Goal: Transaction & Acquisition: Purchase product/service

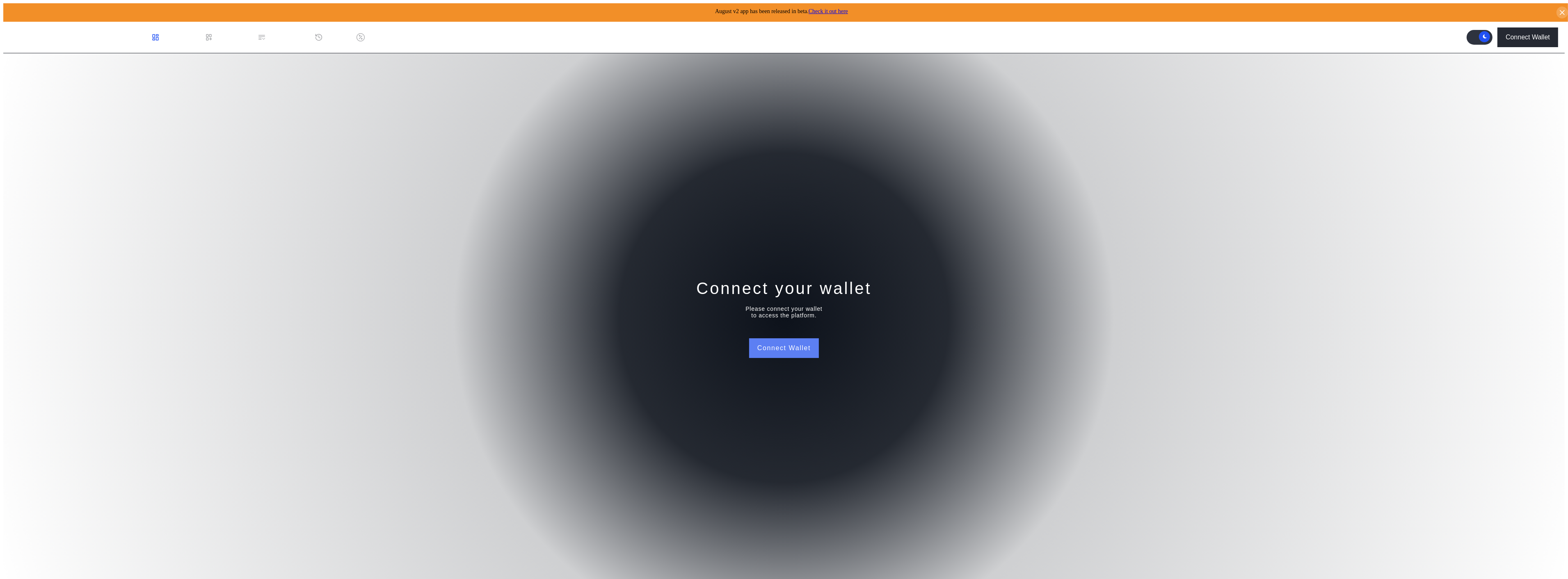
click at [770, 338] on button "Connect Wallet" at bounding box center [784, 348] width 70 height 19
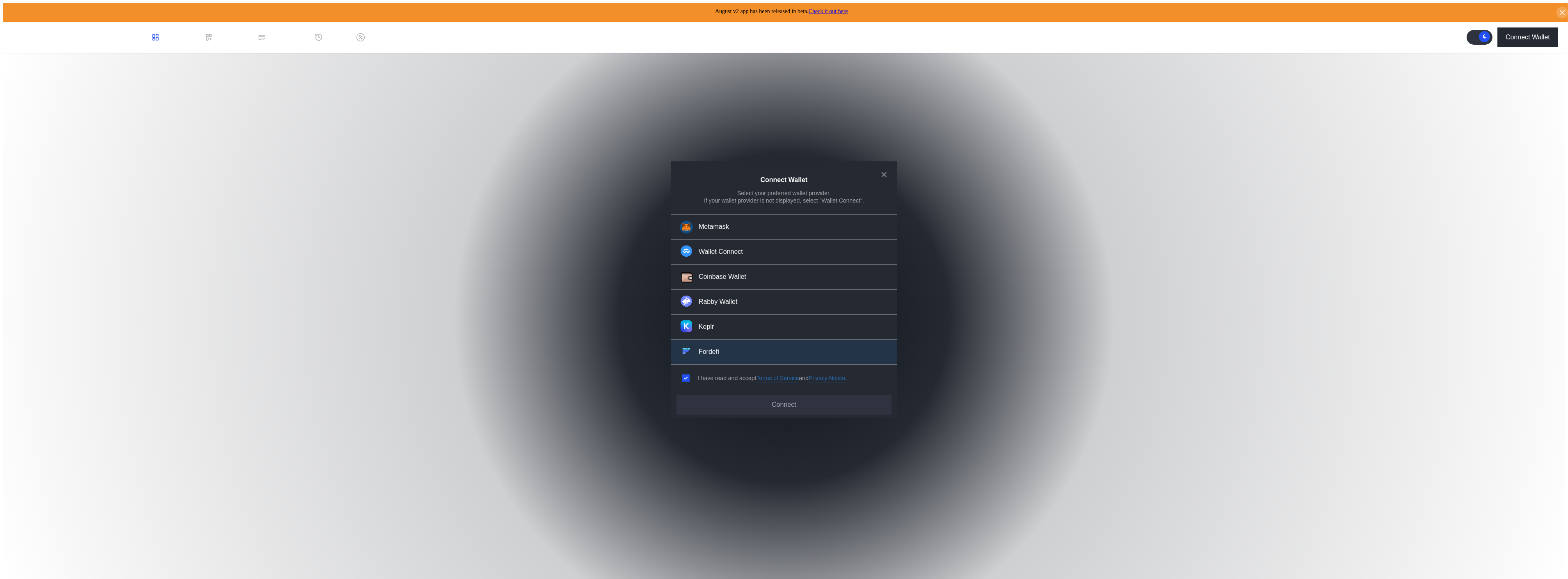
click at [724, 346] on button "Fordefi" at bounding box center [784, 352] width 226 height 25
click at [735, 395] on button "Connect" at bounding box center [783, 404] width 215 height 19
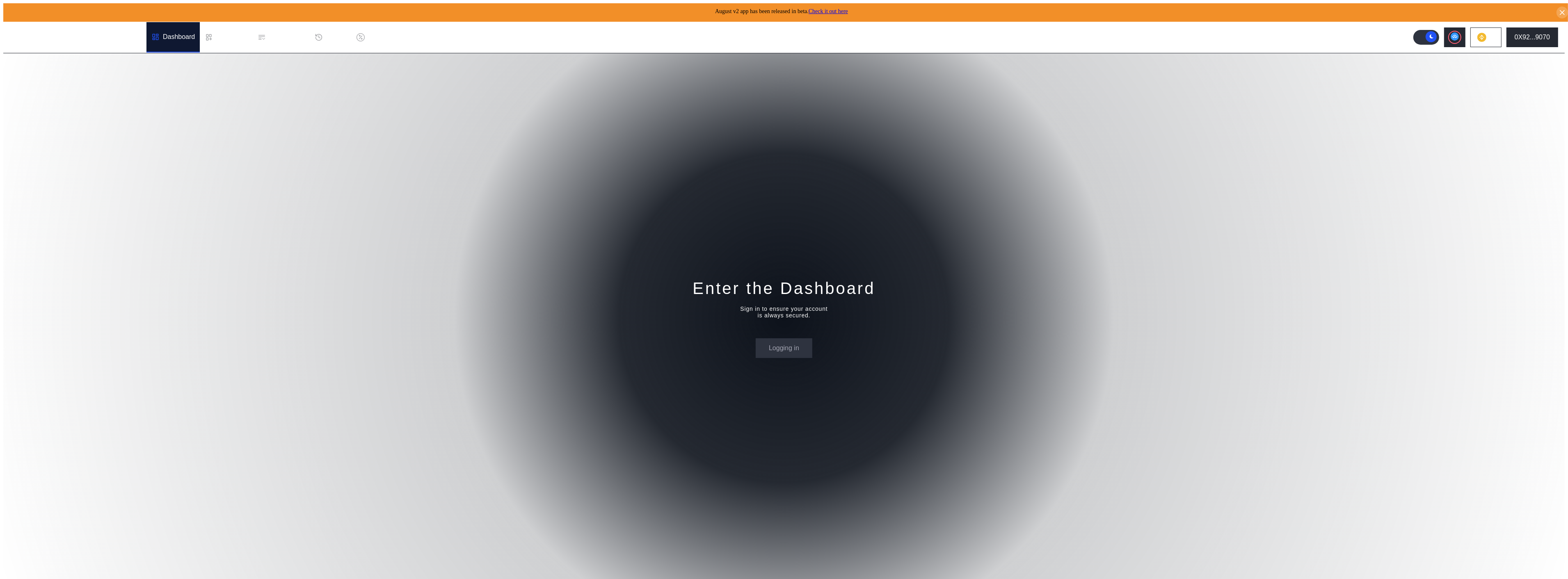
click at [379, 142] on div "Enter the Dashboard Sign in to ensure your account is always secured. Logging in" at bounding box center [783, 317] width 1561 height 529
click at [205, 33] on icon at bounding box center [208, 37] width 8 height 8
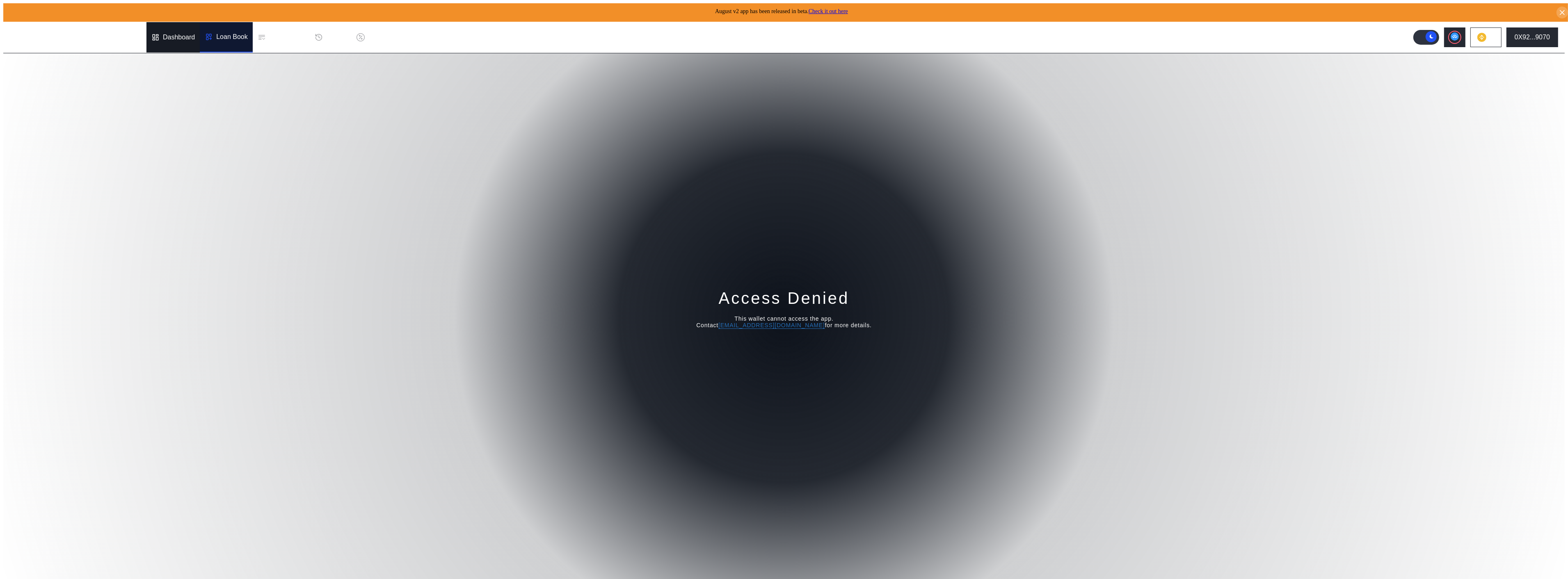
click at [147, 32] on div "Dashboard" at bounding box center [173, 37] width 54 height 30
click at [1528, 33] on div "0X92...9070" at bounding box center [1532, 37] width 35 height 7
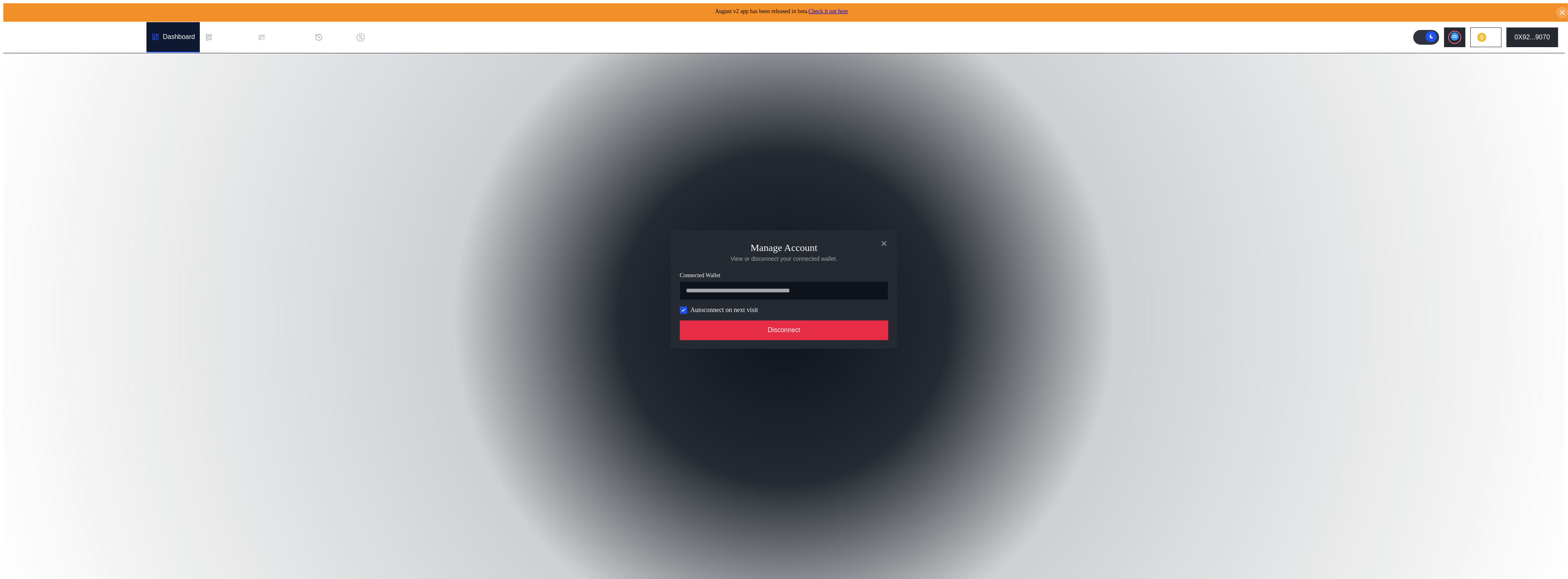
click at [747, 326] on button "Disconnect" at bounding box center [784, 330] width 208 height 19
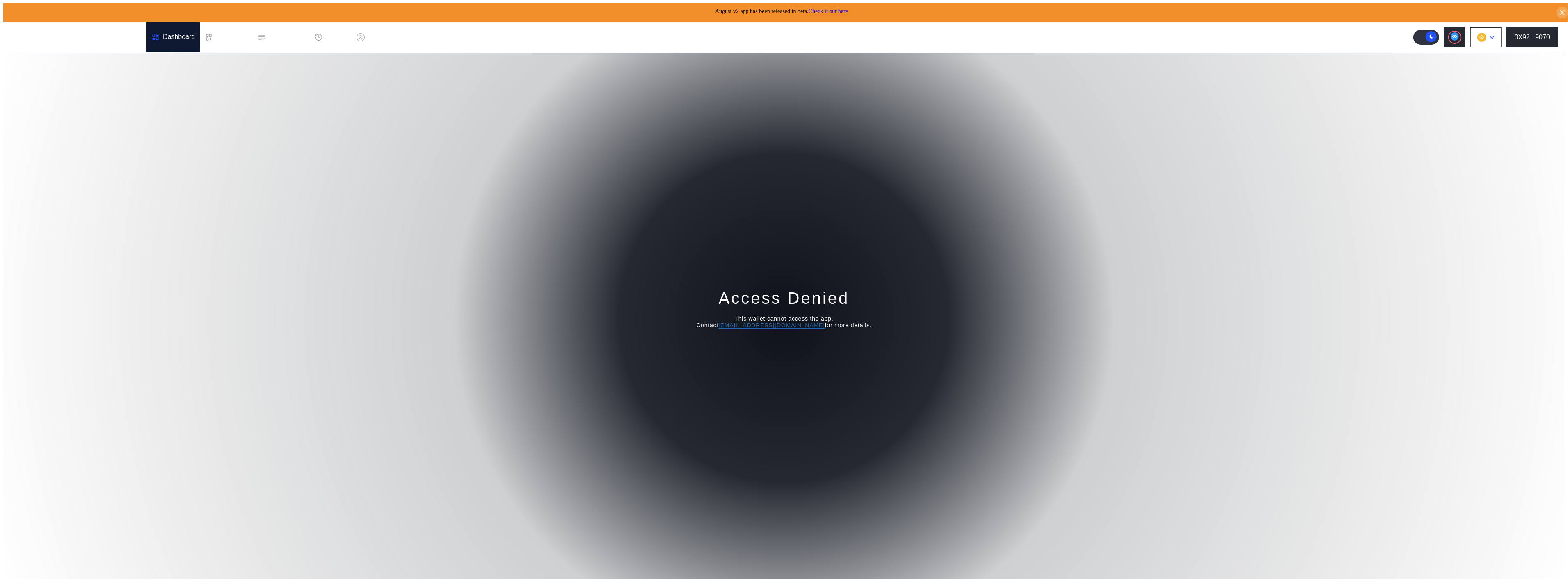
click at [1486, 33] on img at bounding box center [1482, 37] width 9 height 9
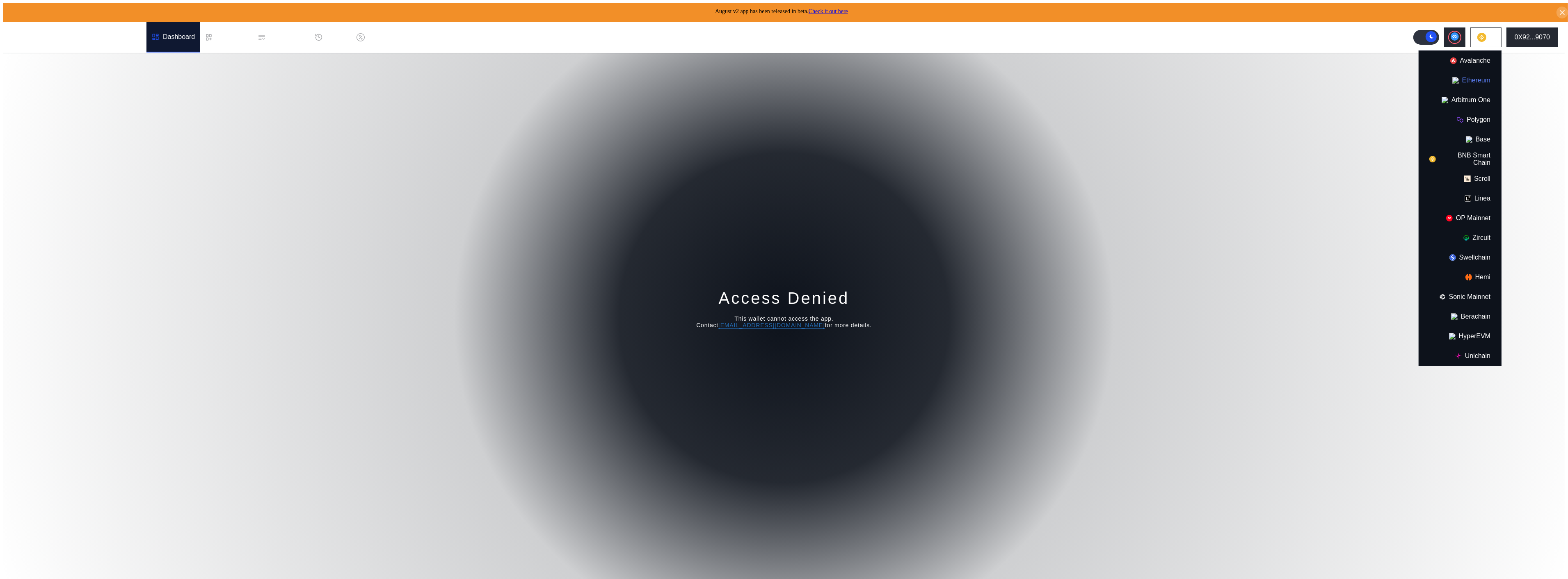
click at [1492, 71] on button "Ethereum" at bounding box center [1460, 80] width 82 height 19
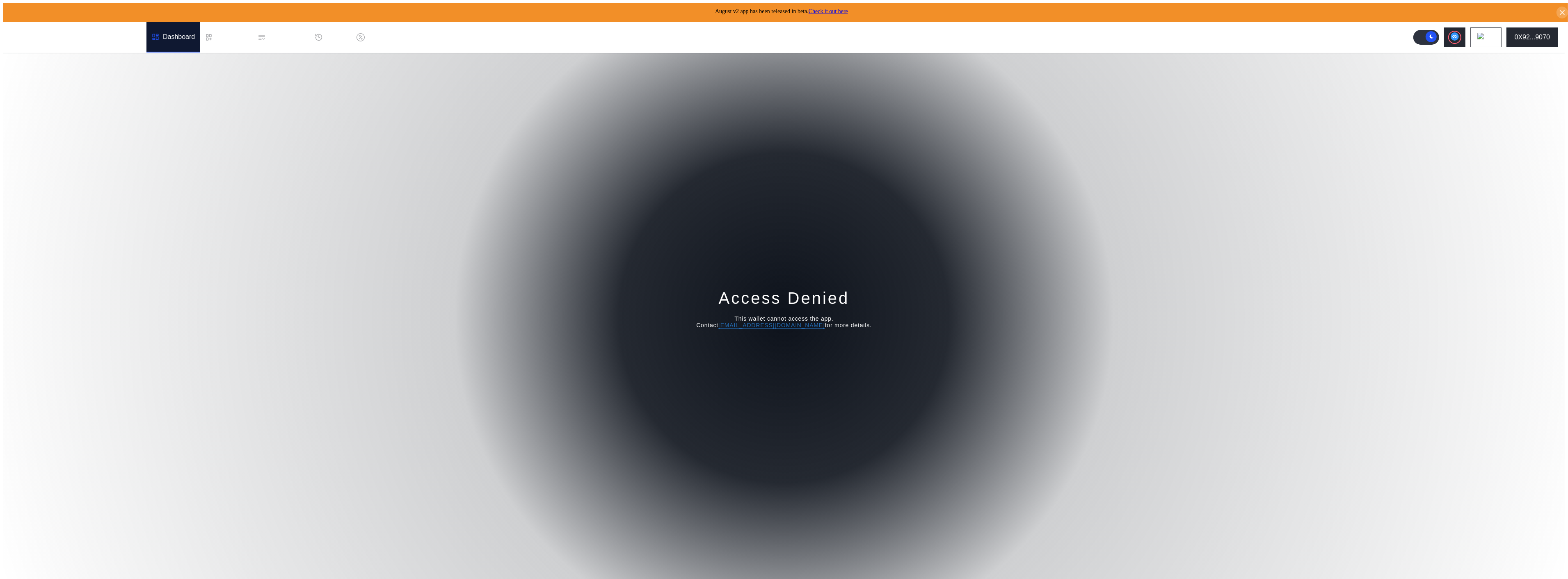
drag, startPoint x: 492, startPoint y: 202, endPoint x: 495, endPoint y: 198, distance: 5.0
click at [492, 202] on div "Access Denied This wallet cannot access the app. Contact [EMAIL_ADDRESS][DOMAIN…" at bounding box center [783, 317] width 1561 height 529
click at [693, 210] on div "Access Denied This wallet cannot access the app. Contact operations@augustdigit…" at bounding box center [783, 317] width 1561 height 529
click at [1547, 33] on div "0X92...9070" at bounding box center [1532, 37] width 35 height 7
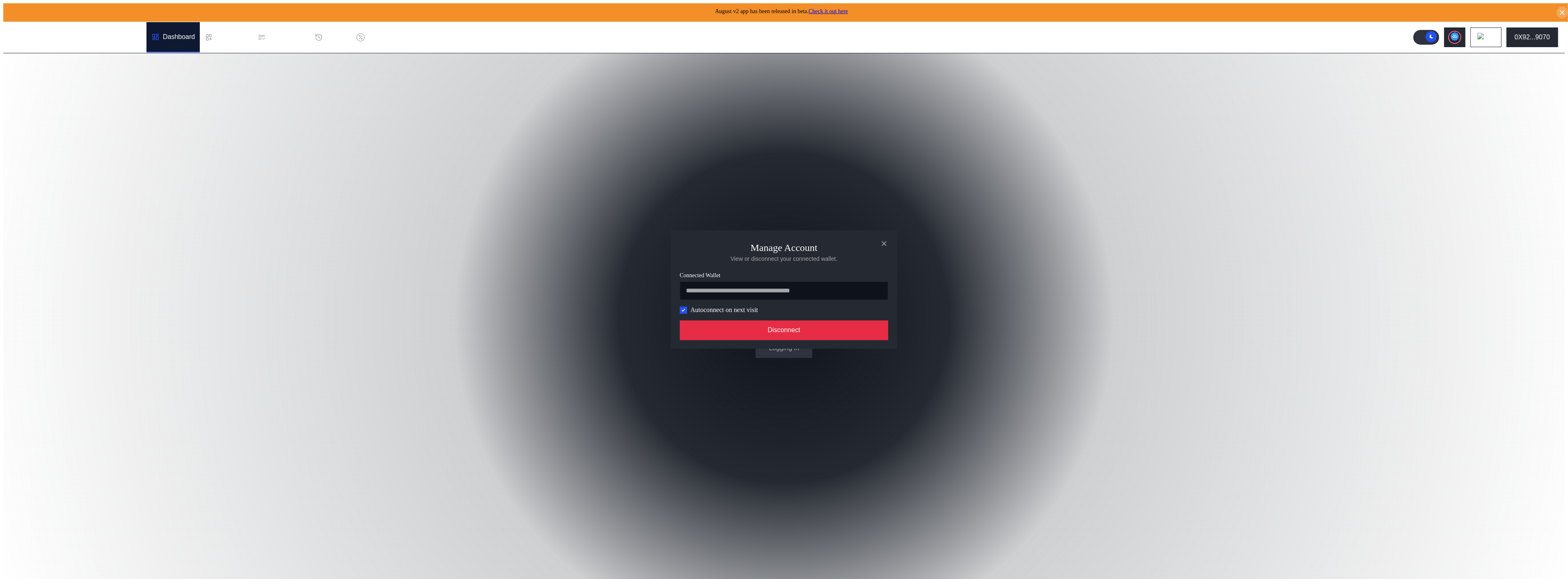
click at [800, 322] on button "Disconnect" at bounding box center [784, 330] width 208 height 19
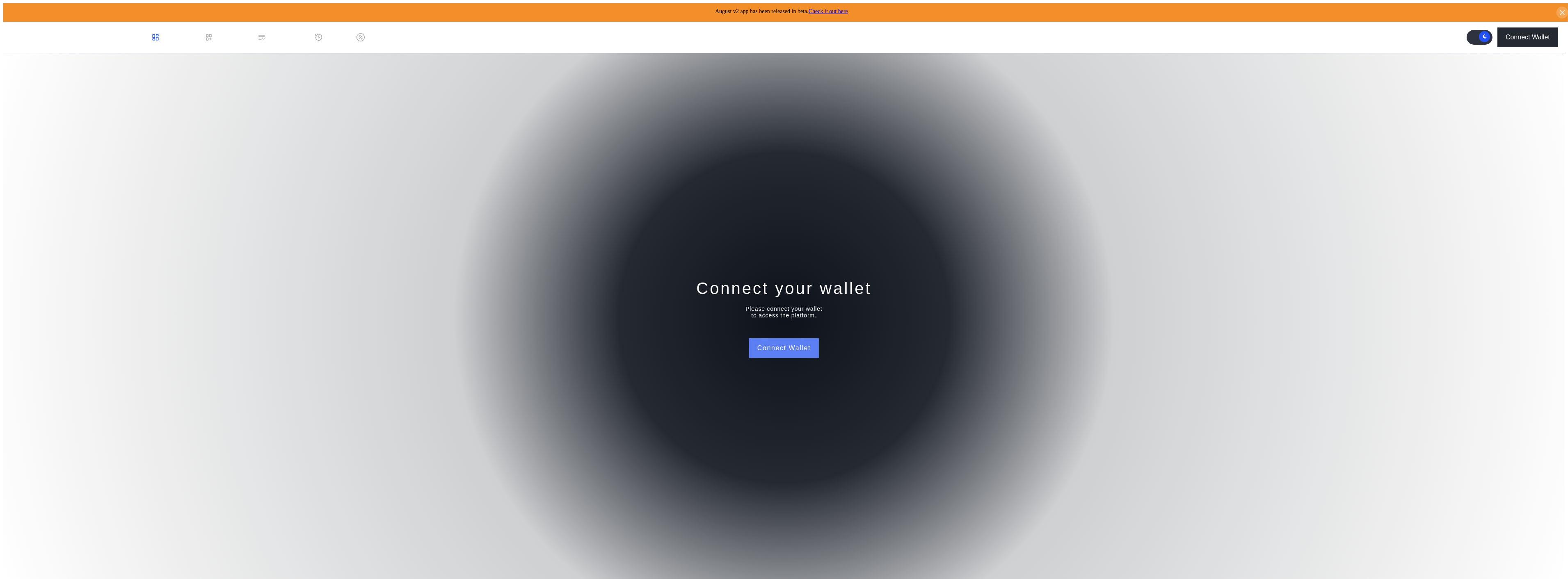
click at [799, 338] on button "Connect Wallet" at bounding box center [784, 348] width 70 height 19
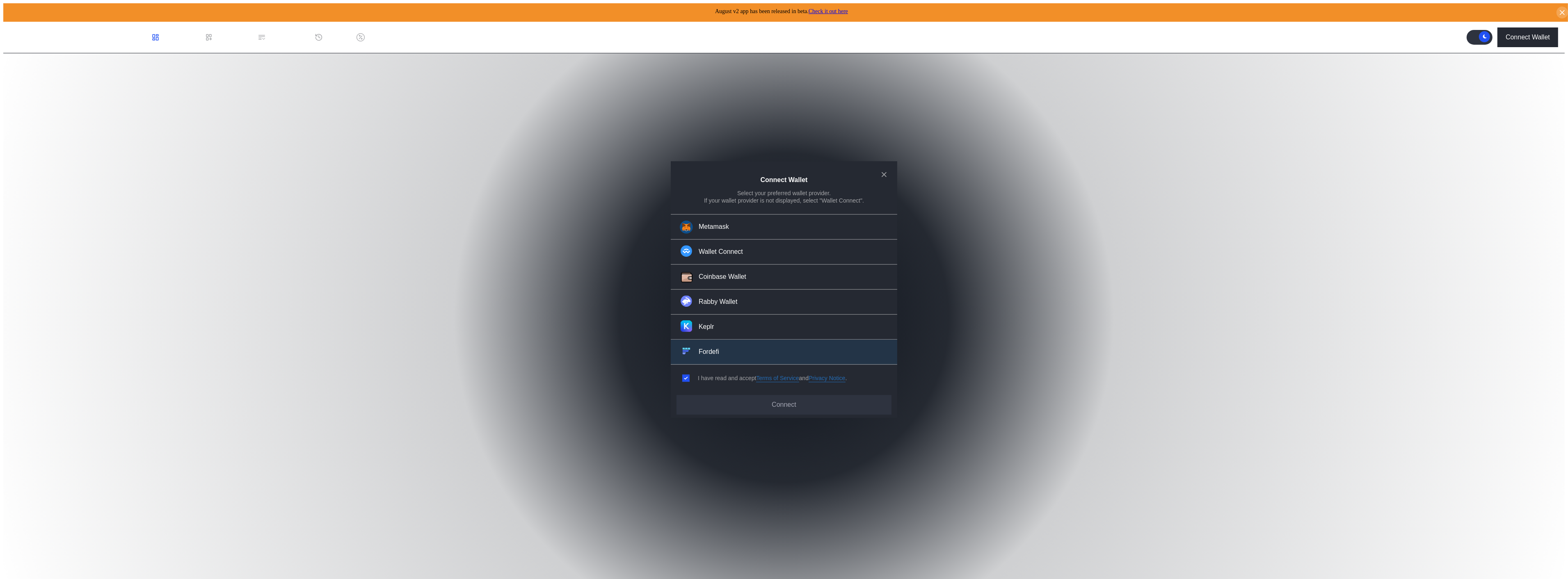
click at [713, 348] on div "Fordefi" at bounding box center [709, 352] width 21 height 9
click at [791, 395] on button "Connect" at bounding box center [783, 404] width 215 height 19
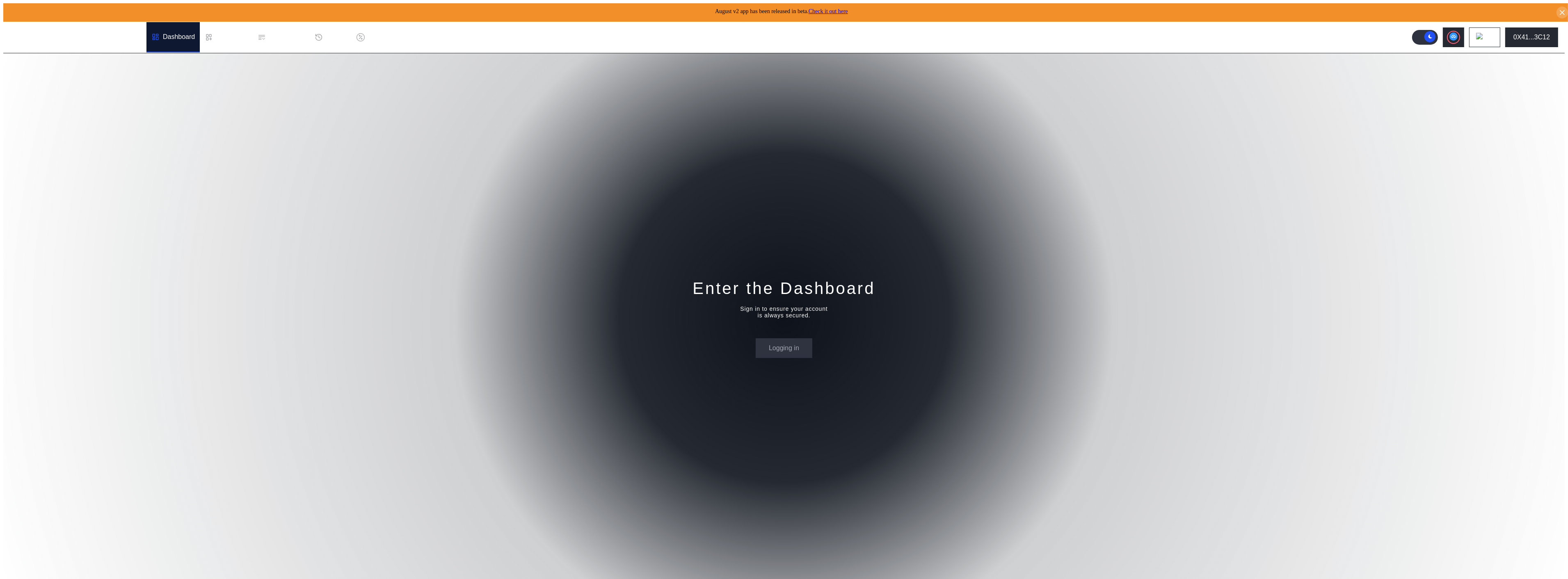
click at [803, 258] on div "Enter the Dashboard Sign in to ensure your account is always secured. Logging in" at bounding box center [783, 317] width 1561 height 529
click at [784, 338] on button "Login" at bounding box center [783, 348] width 42 height 19
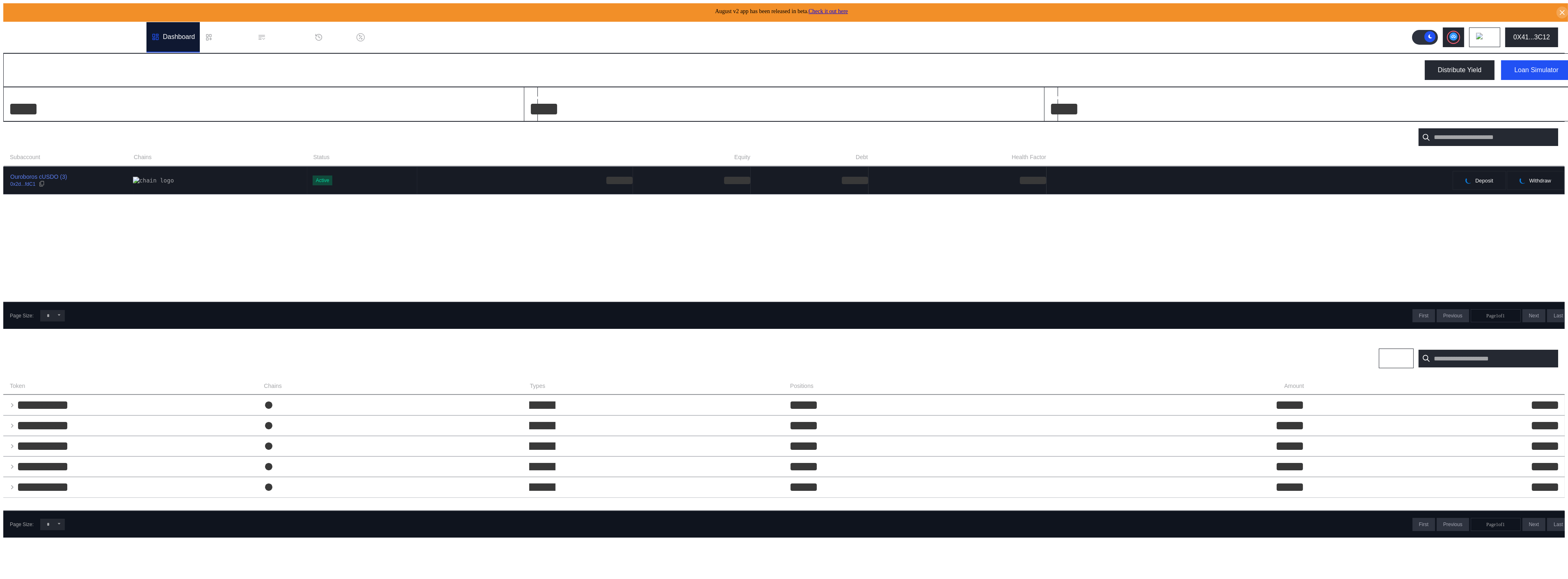
click at [307, 167] on td "Active" at bounding box center [362, 180] width 110 height 27
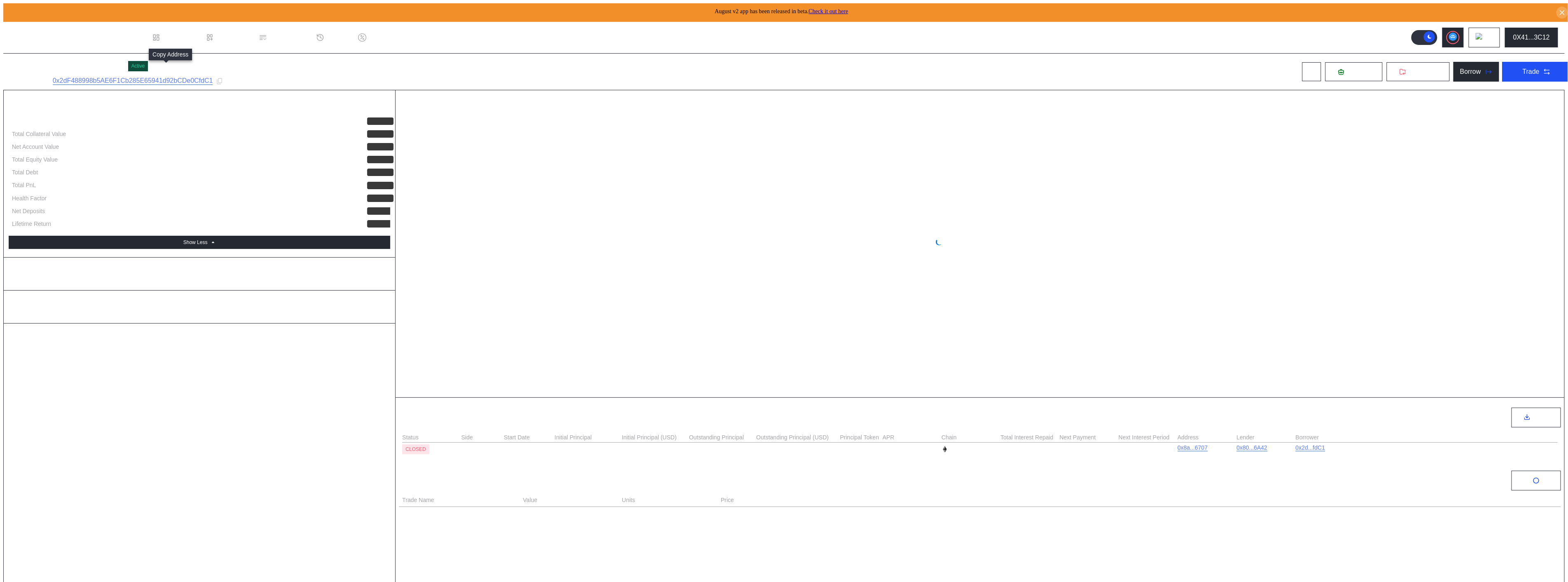
click at [216, 78] on icon at bounding box center [219, 81] width 7 height 7
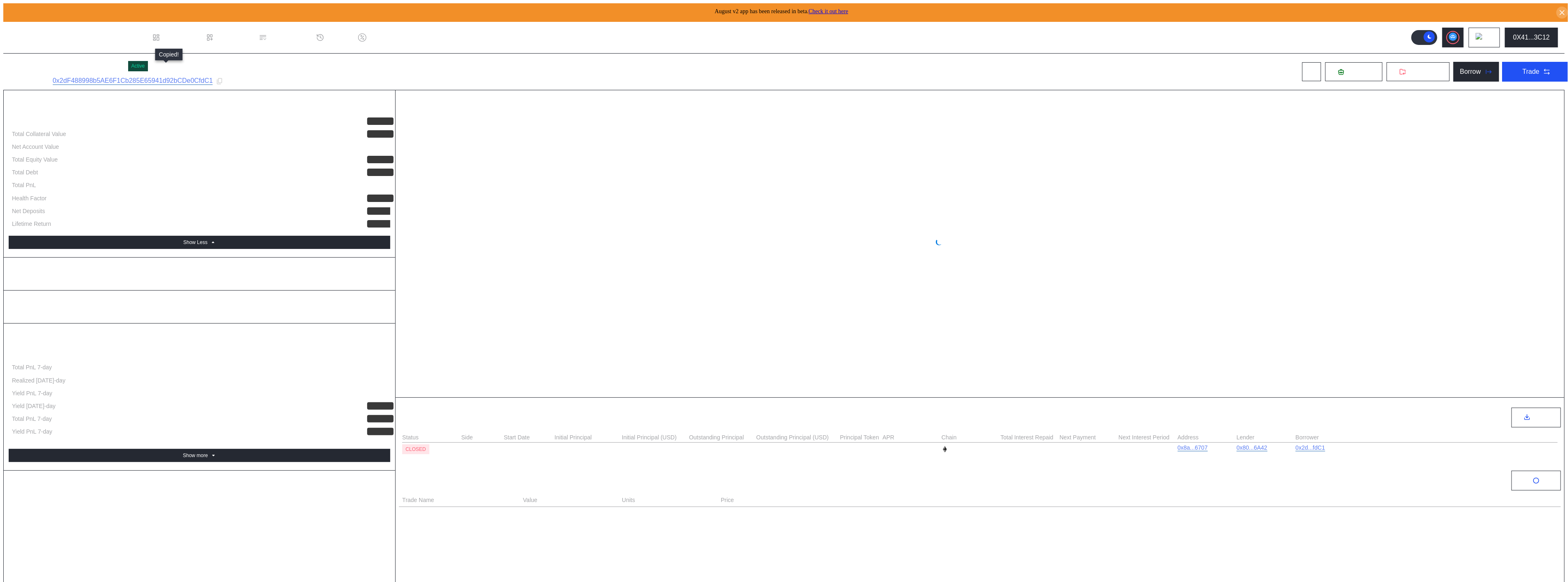
select select "*"
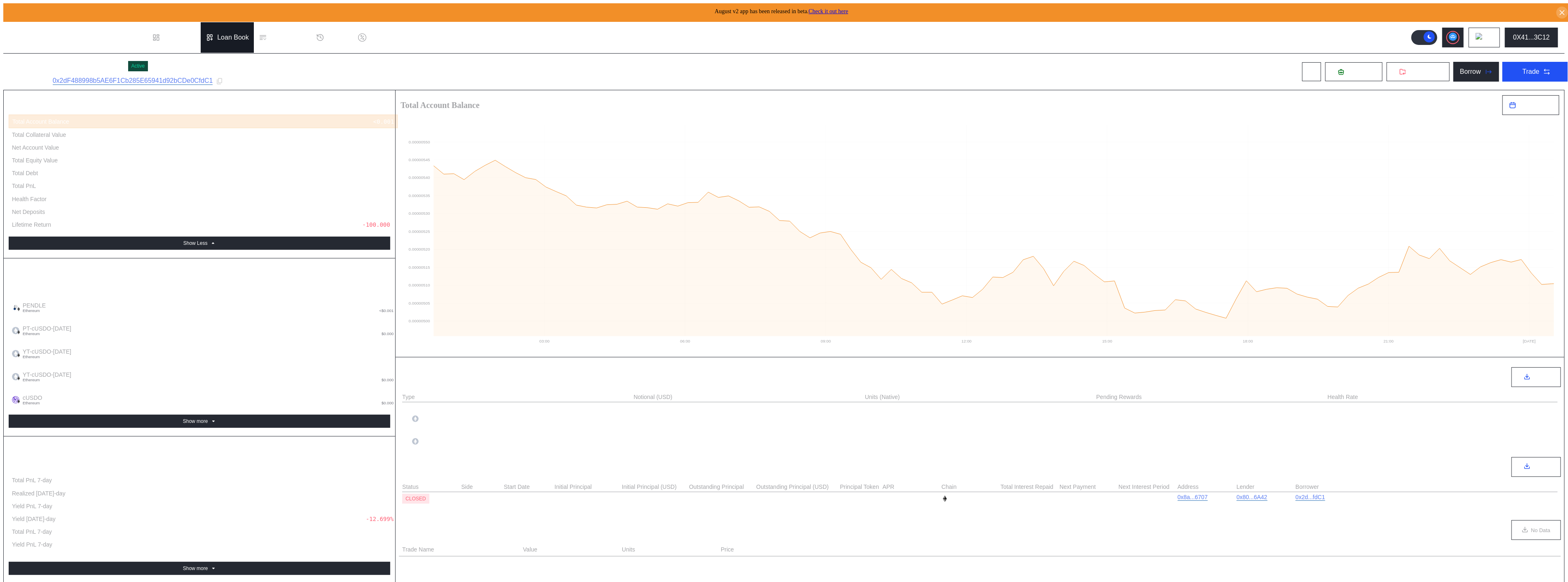
click at [201, 33] on div "Loan Book" at bounding box center [227, 37] width 53 height 31
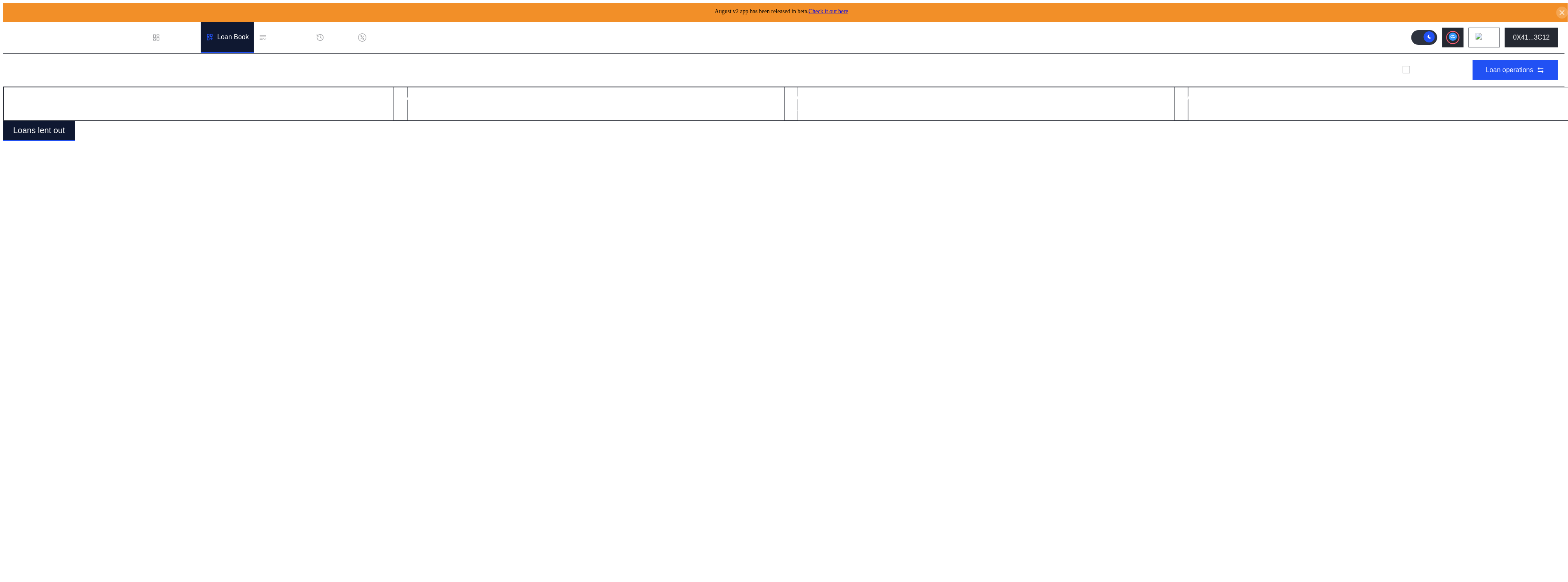
select select "*"
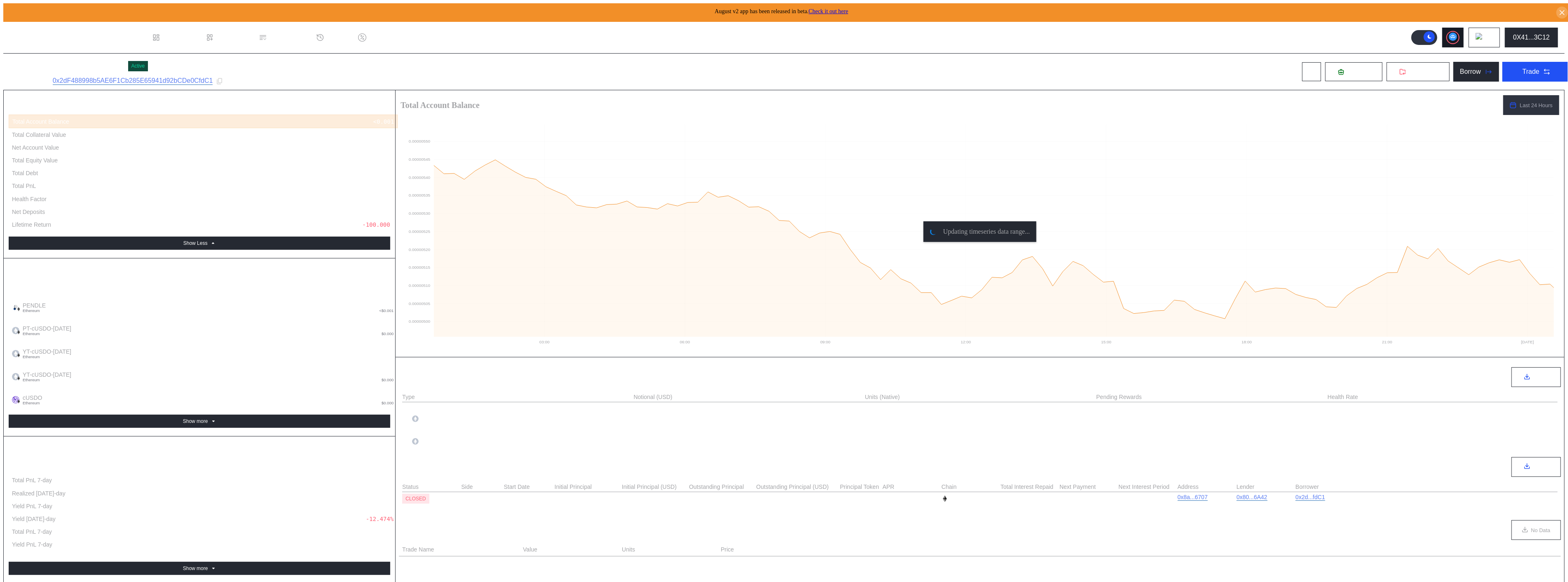
click at [1457, 32] on circle at bounding box center [1452, 36] width 8 height 8
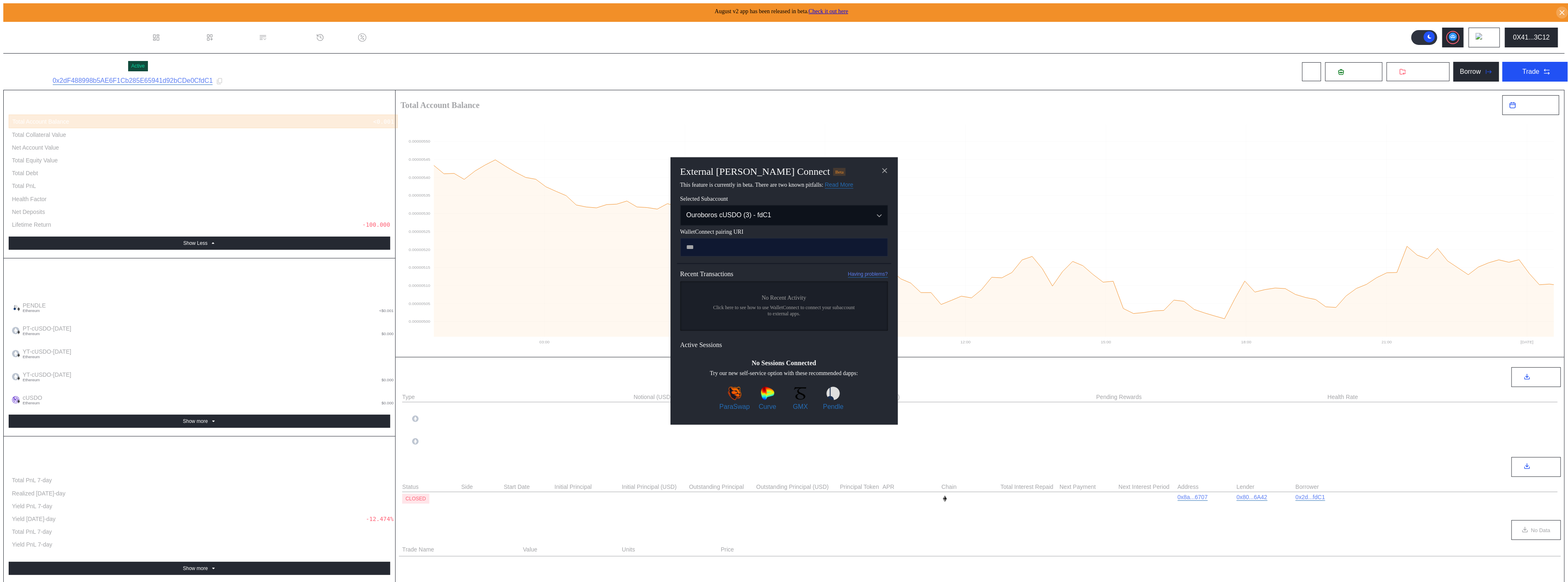
click at [705, 249] on input "modal" at bounding box center [784, 248] width 208 height 18
type input "**********"
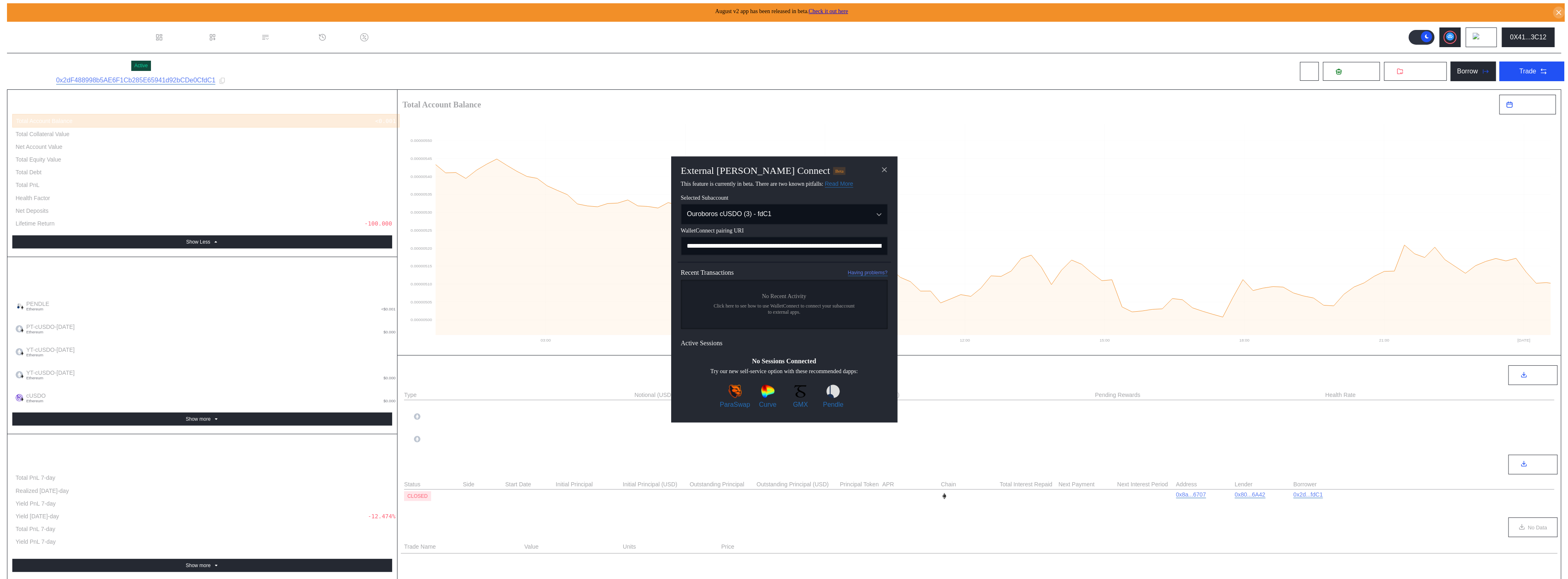
scroll to position [0, 314]
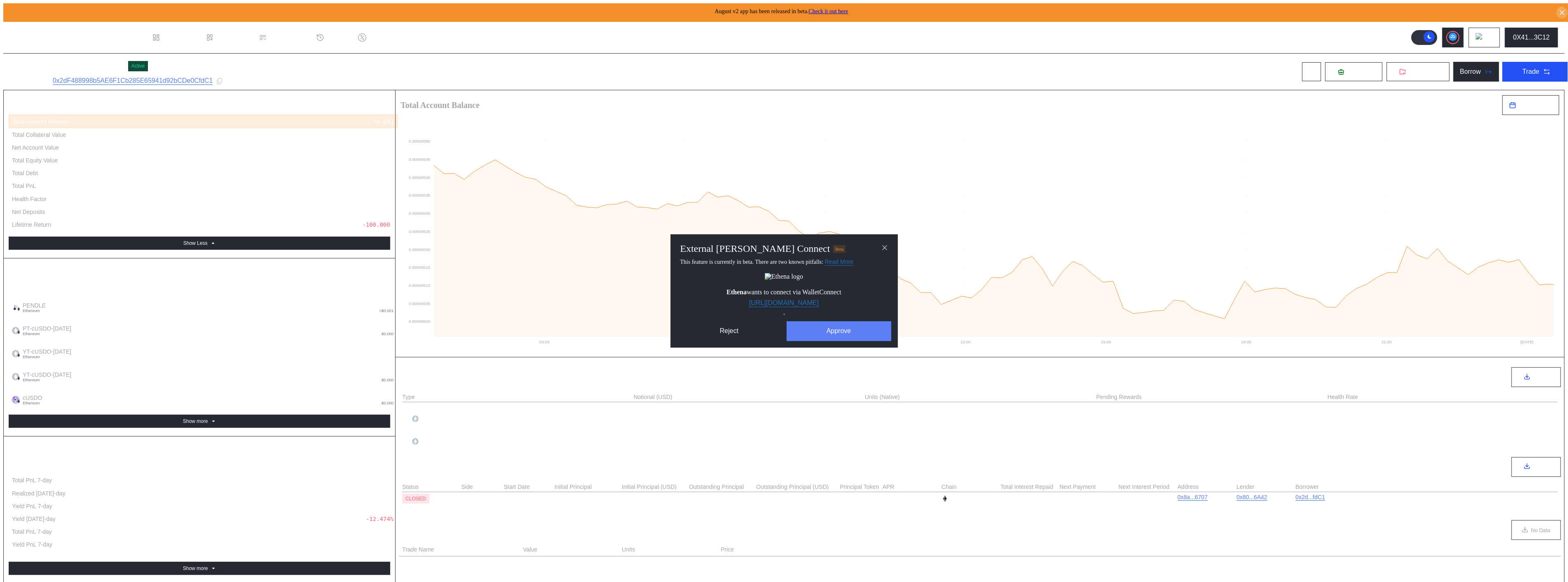
click at [821, 341] on button "Approve" at bounding box center [839, 331] width 105 height 20
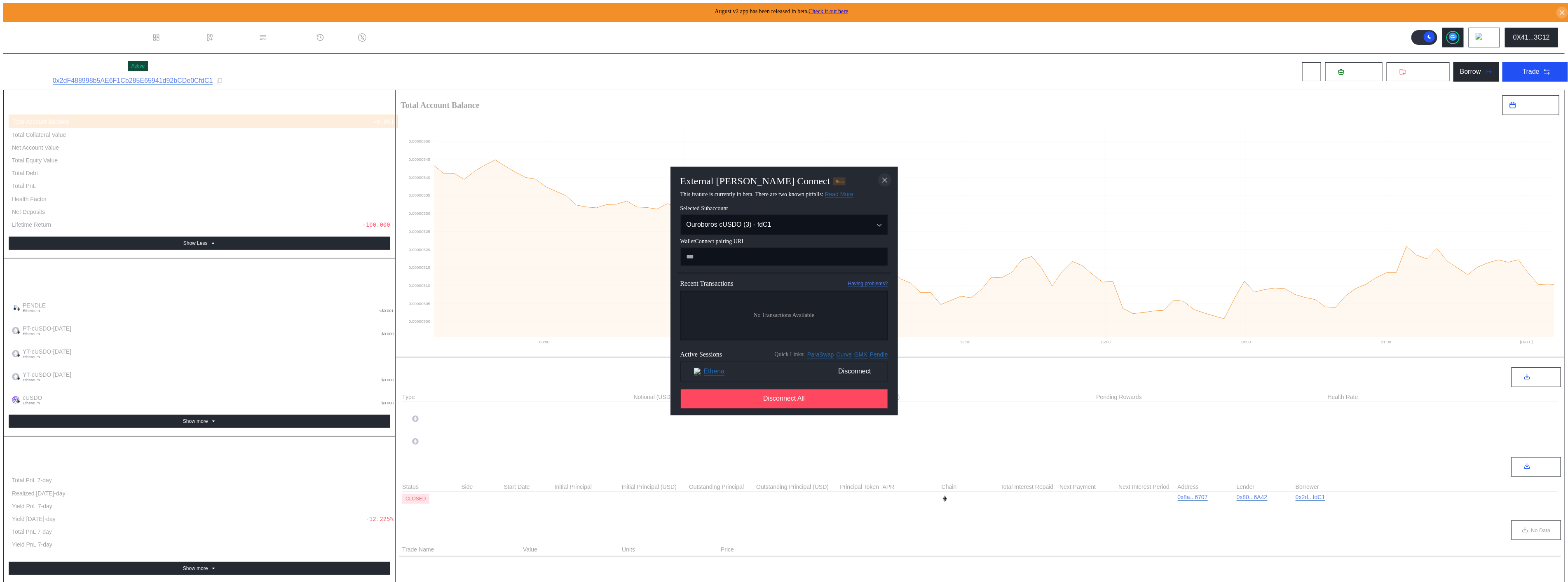
click at [885, 182] on icon "close modal" at bounding box center [885, 180] width 4 height 4
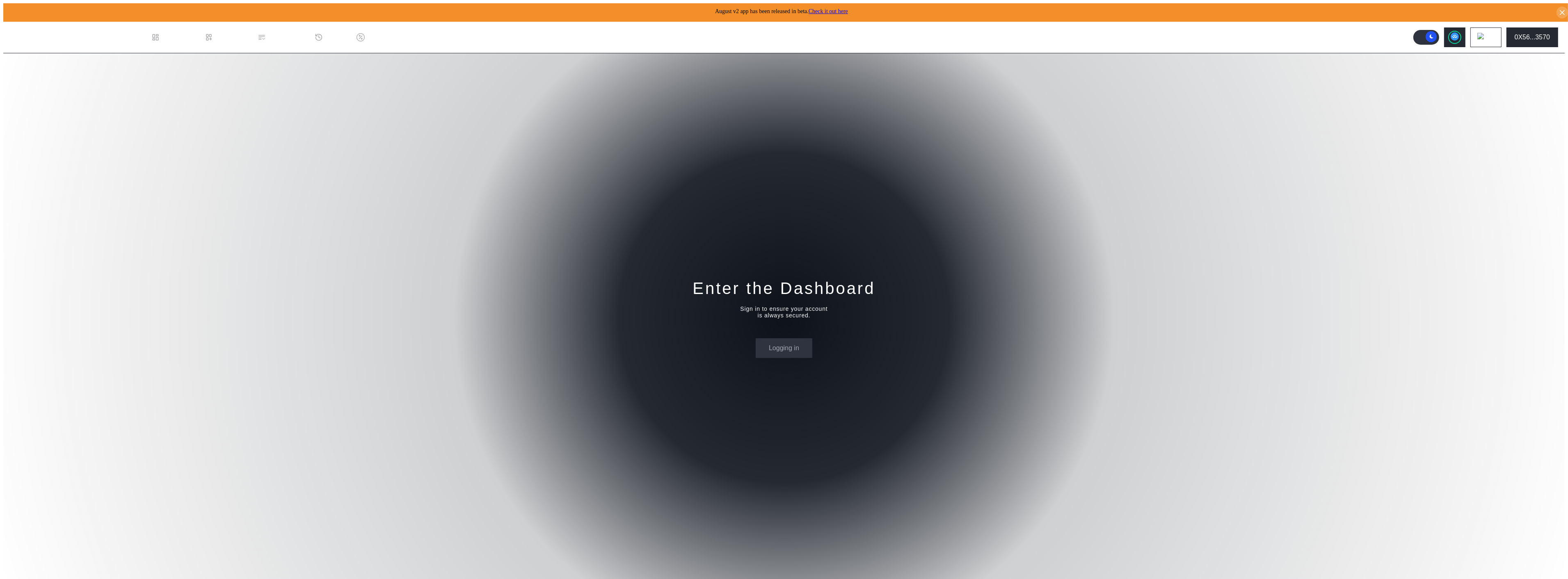
click at [679, 231] on div "Enter the Dashboard Sign in to ensure your account is always secured. Logging in" at bounding box center [783, 317] width 1561 height 529
click at [163, 33] on div "Dashboard" at bounding box center [179, 37] width 32 height 7
click at [783, 338] on button "Login" at bounding box center [783, 348] width 42 height 19
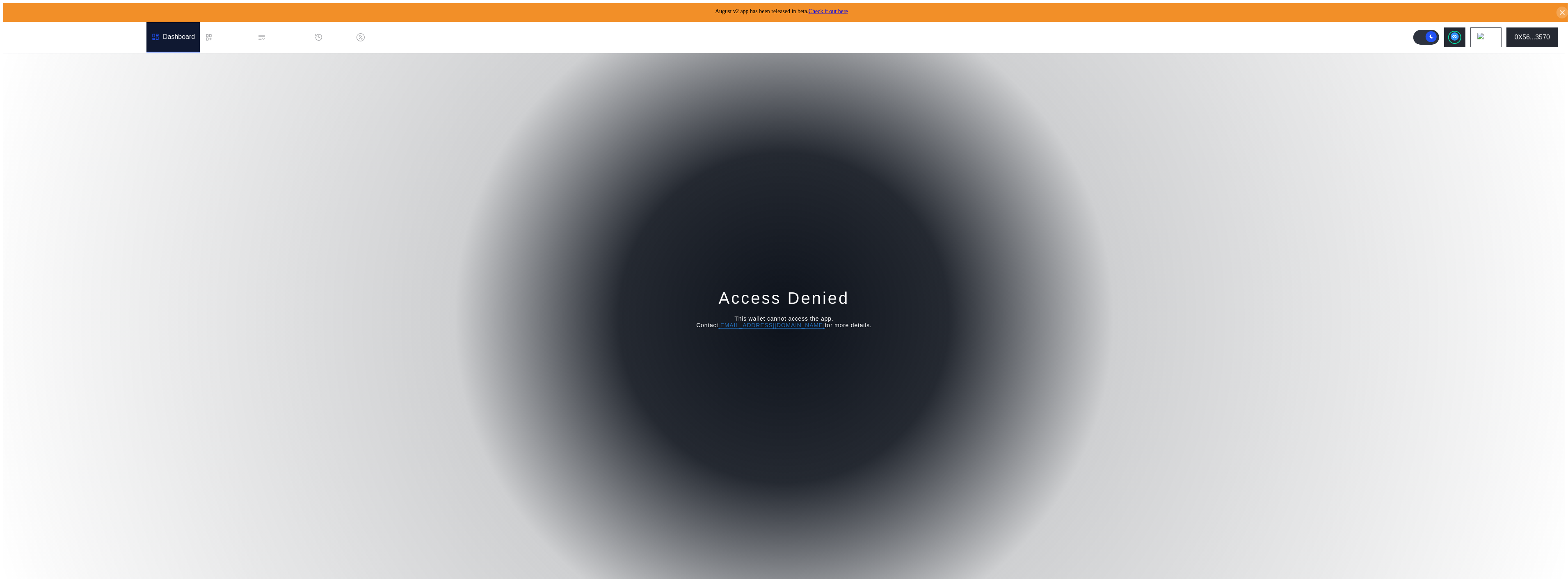
drag, startPoint x: 1188, startPoint y: 60, endPoint x: 1179, endPoint y: 66, distance: 10.8
click at [1188, 60] on div "Access Denied This wallet cannot access the app. Contact operations@augustdigit…" at bounding box center [783, 317] width 1561 height 529
click at [147, 35] on div "Dashboard" at bounding box center [173, 37] width 54 height 30
click at [49, 34] on div ".cls-1 { fill: #fff; stroke-width: 0px; }" at bounding box center [52, 37] width 84 height 23
click at [51, 32] on icon ".cls-1 { fill: #fff; stroke-width: 0px; }" at bounding box center [48, 37] width 77 height 10
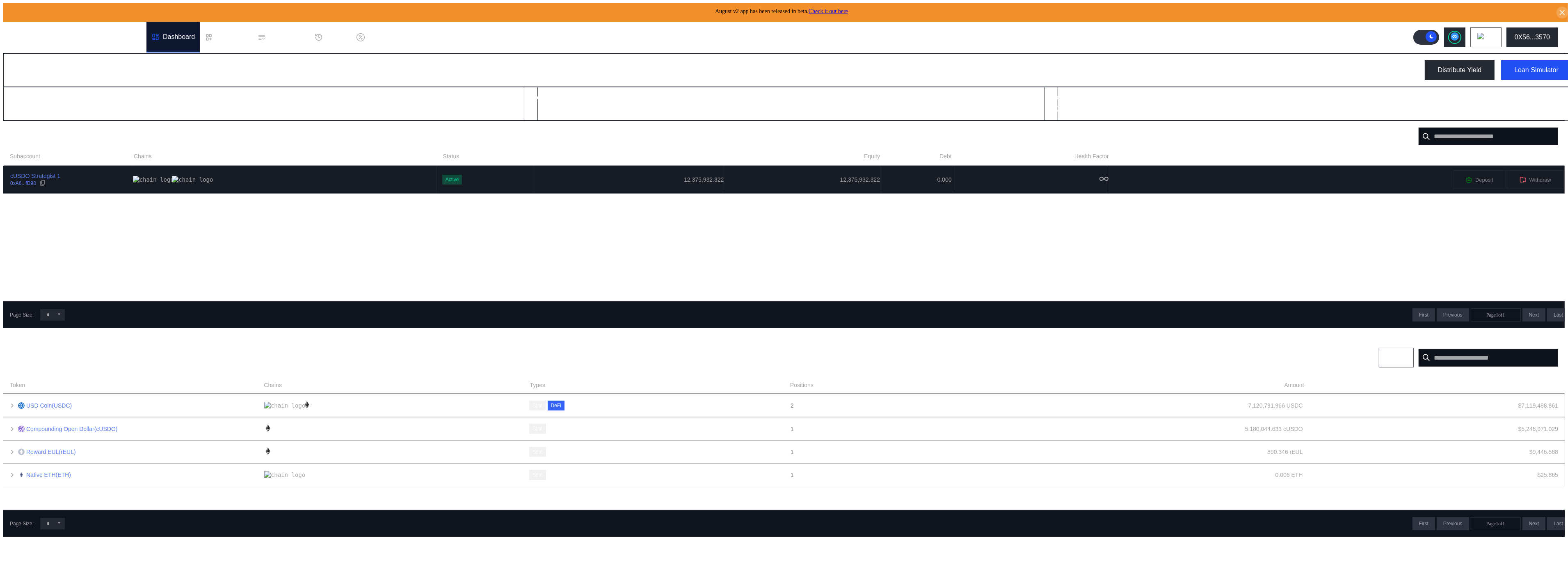
click at [551, 166] on td "12,375,932.322" at bounding box center [629, 179] width 191 height 27
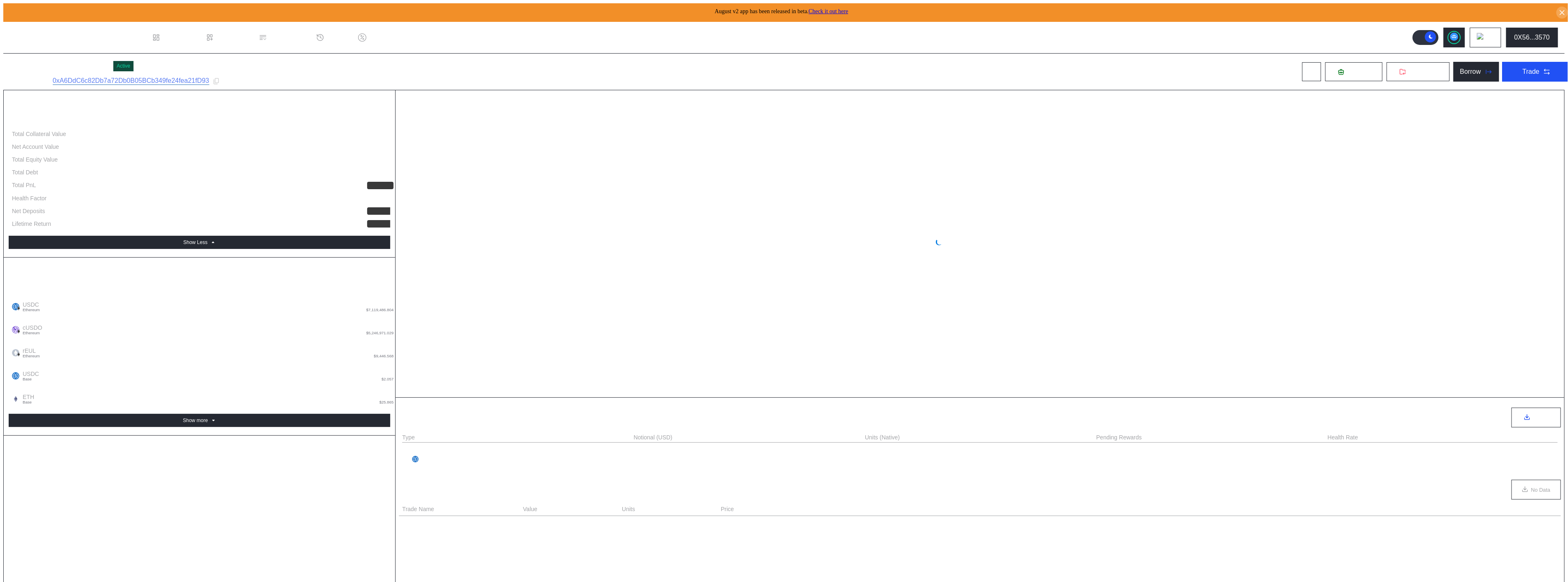
select select "*"
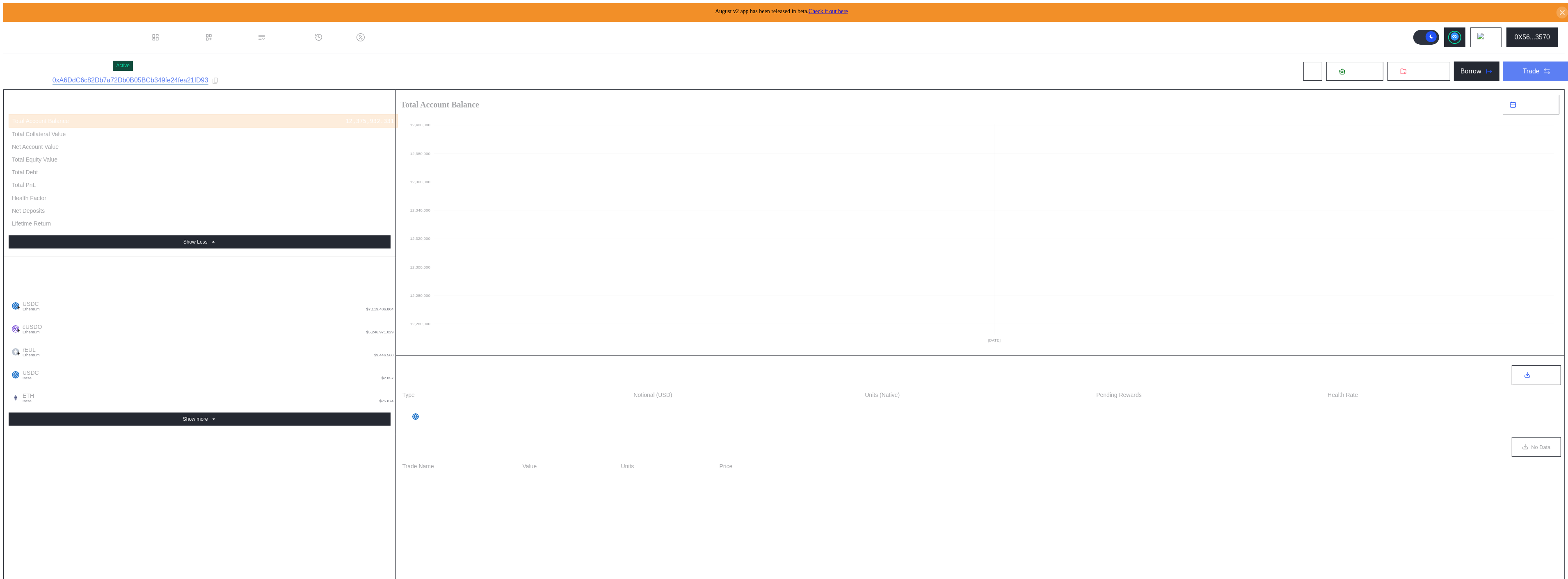
click at [1533, 68] on div "Trade" at bounding box center [1531, 71] width 17 height 7
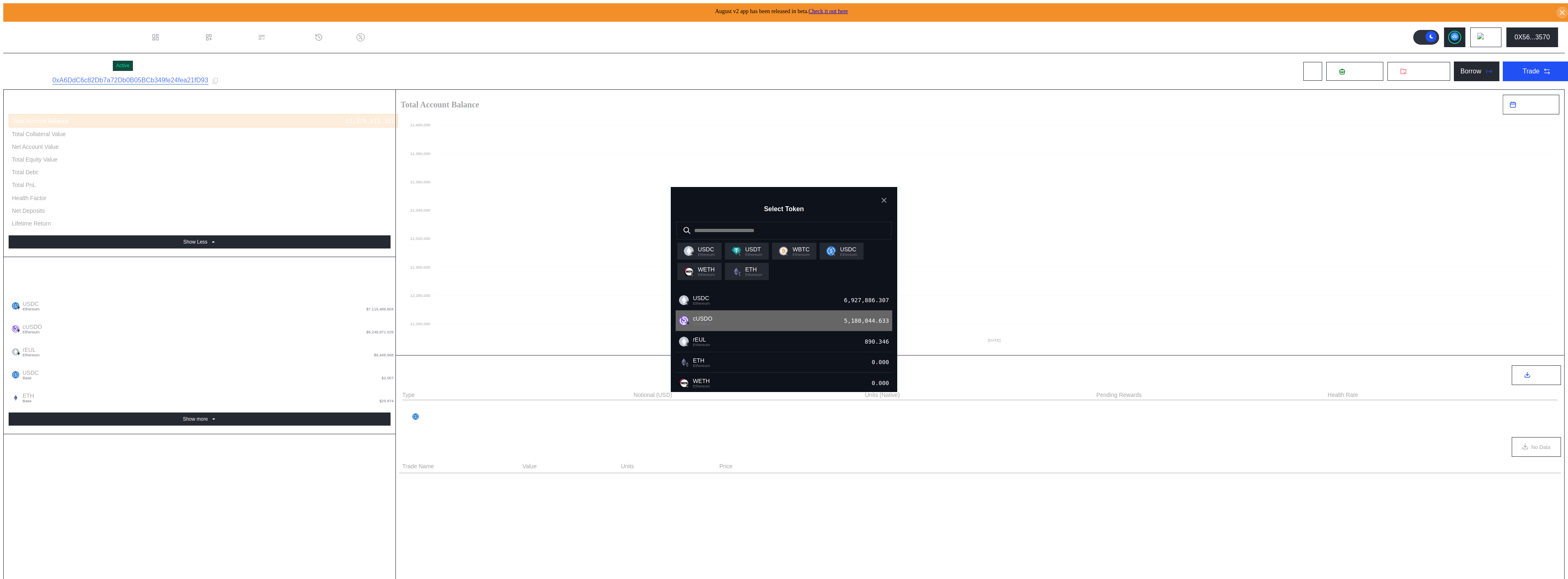
click at [720, 310] on div "cUSDO Ethereum 5,180,044.633" at bounding box center [784, 321] width 217 height 21
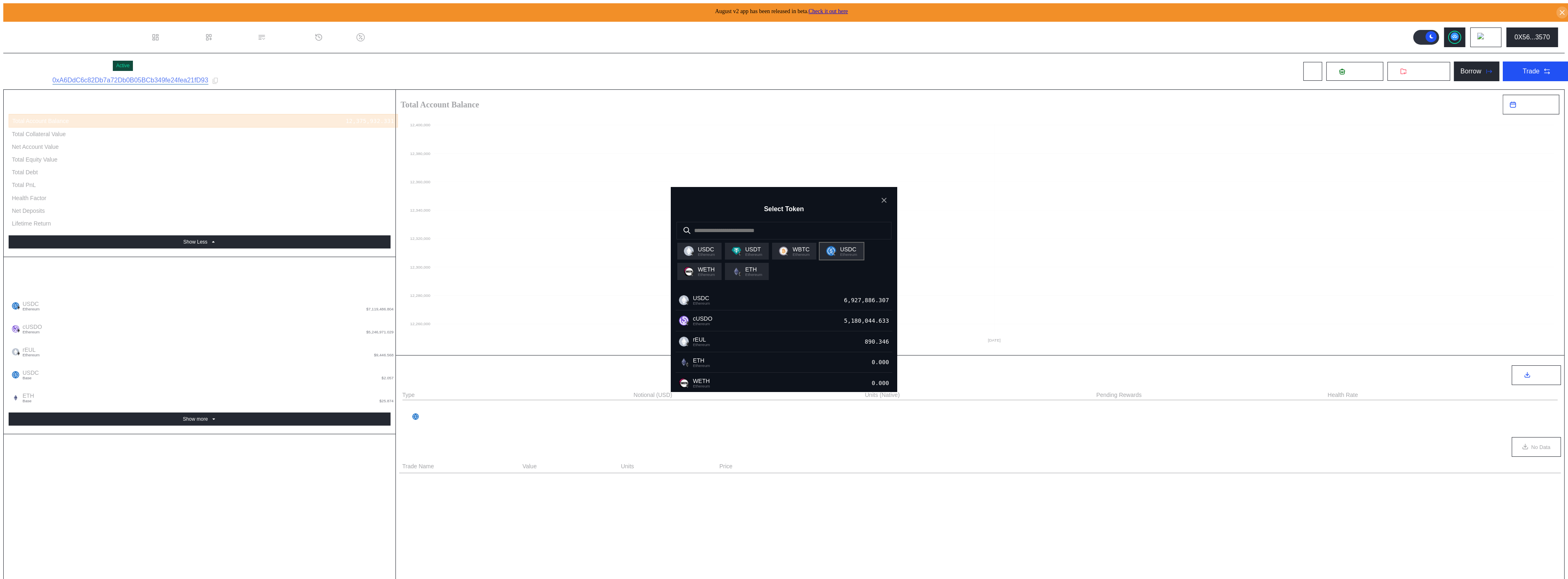
click at [840, 246] on span "USDC" at bounding box center [849, 249] width 17 height 7
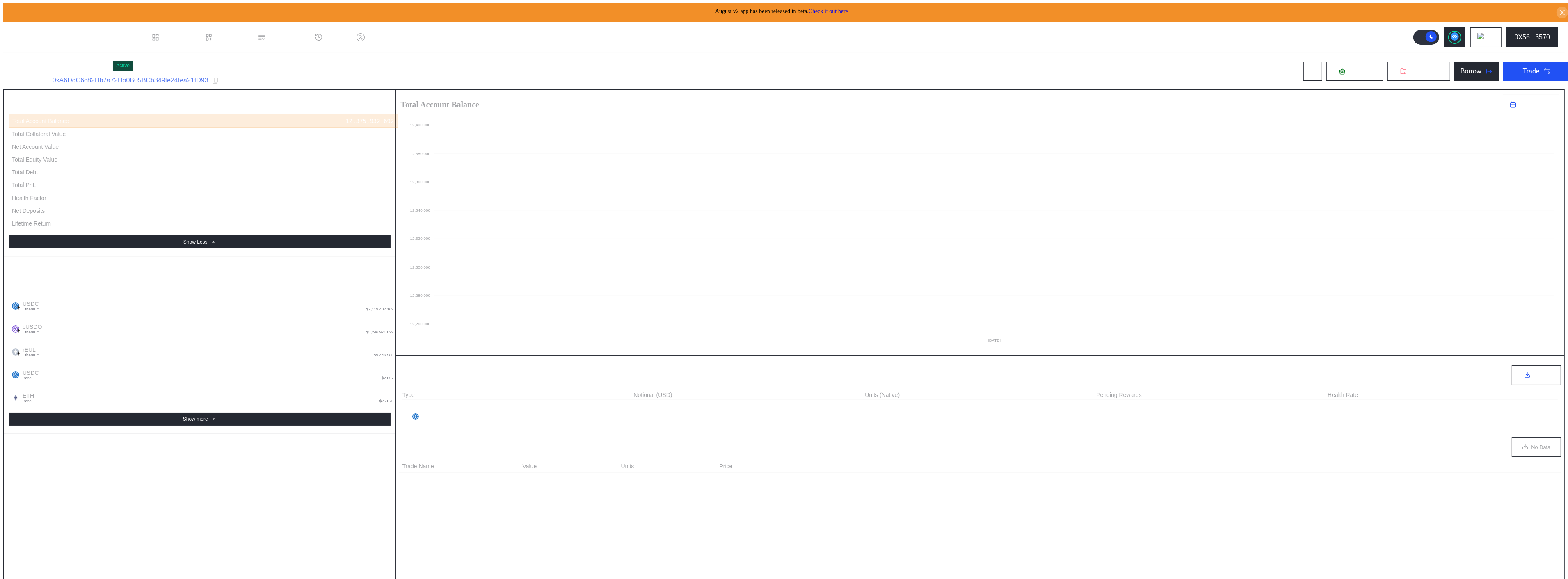
type input "******"
type input "****"
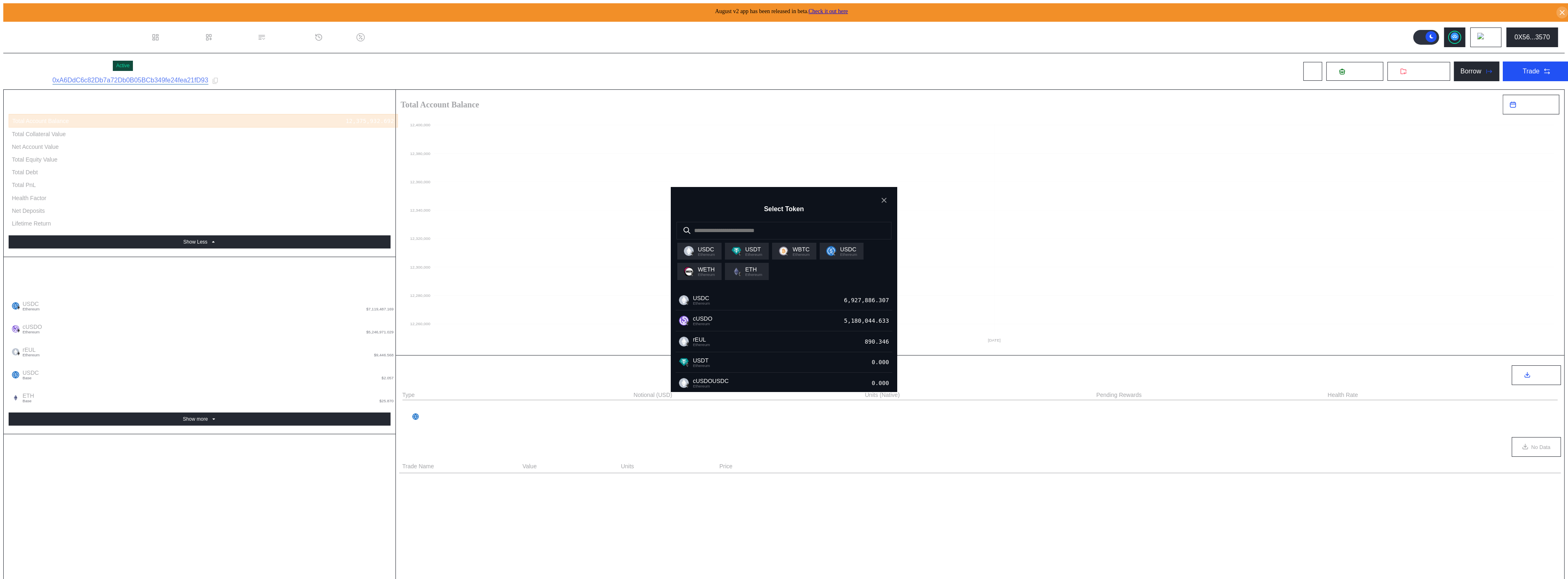
click at [840, 252] on span "Ethereum" at bounding box center [849, 254] width 17 height 4
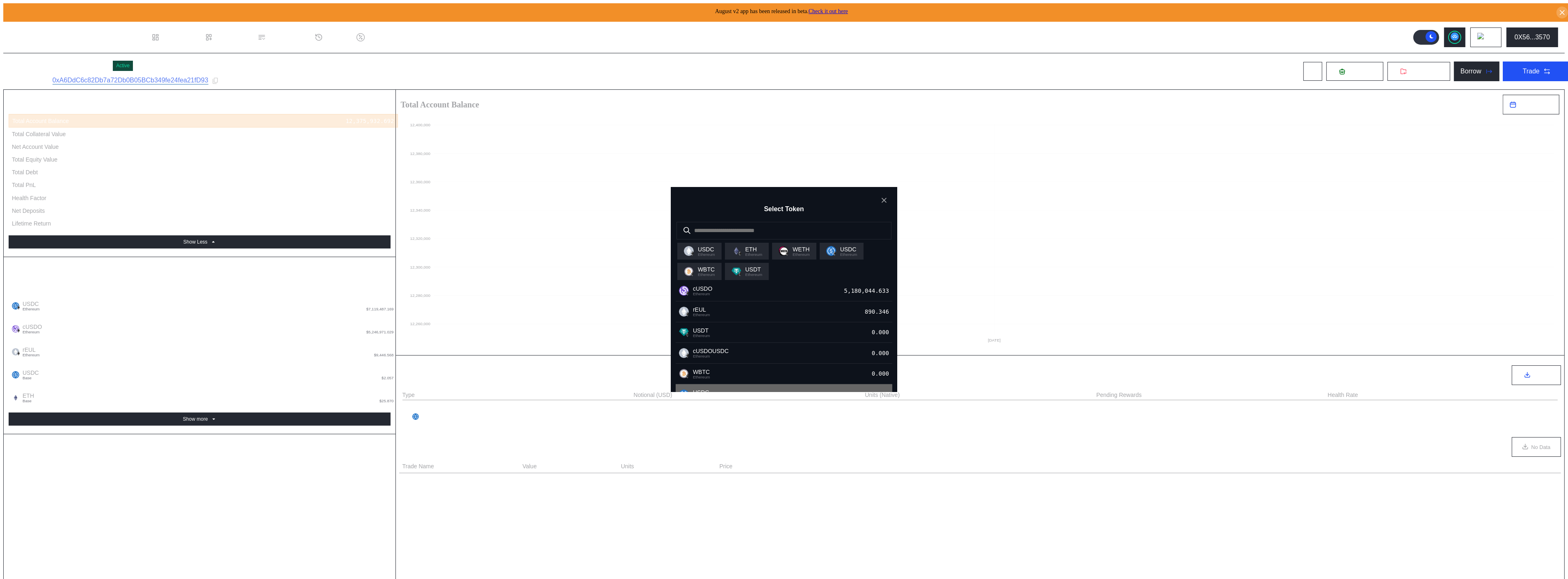
scroll to position [46, 0]
click at [705, 369] on div "USDC Ethereum 0.000" at bounding box center [784, 379] width 217 height 21
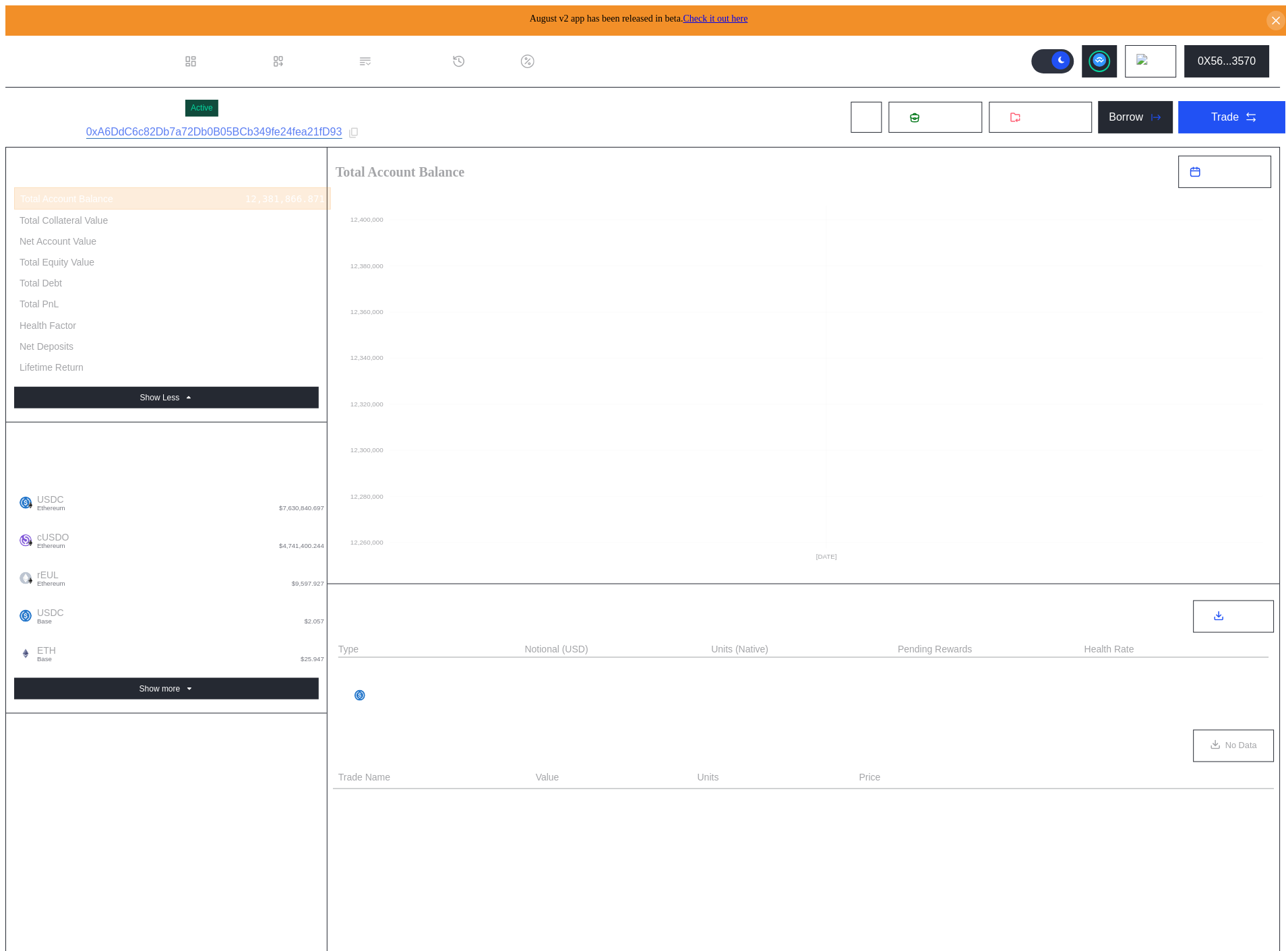
type input "****"
type input "******"
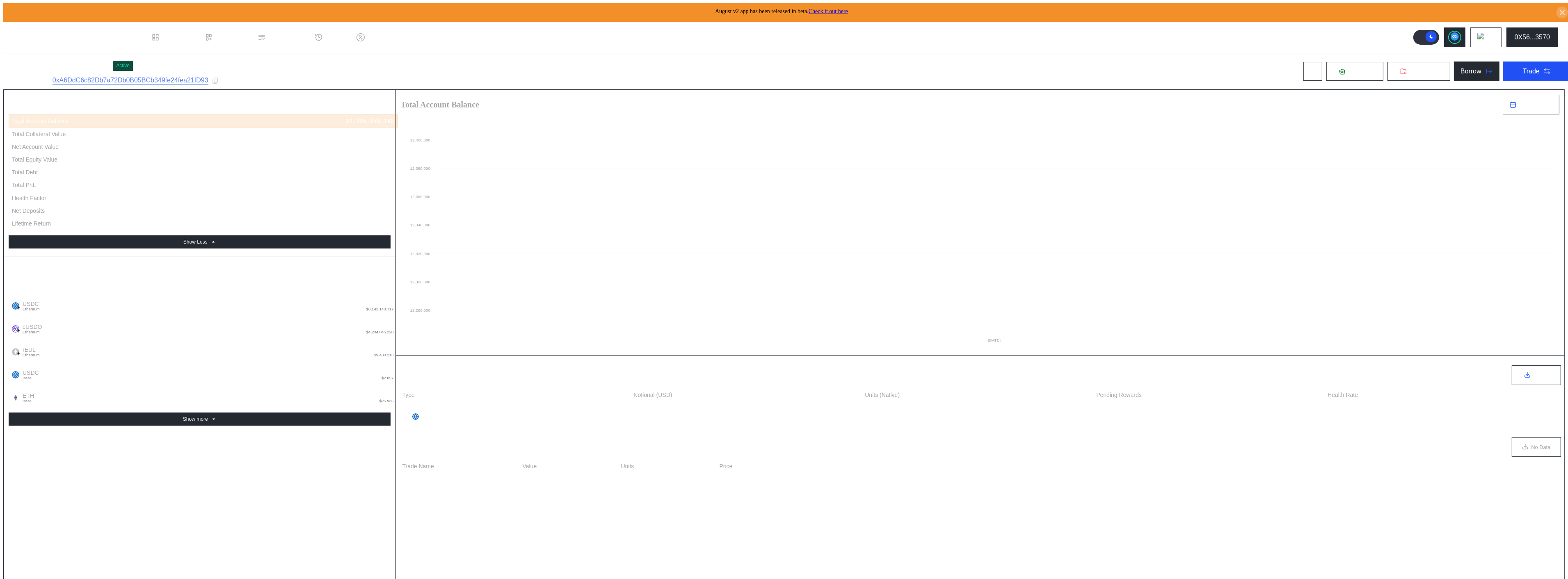
type input "****"
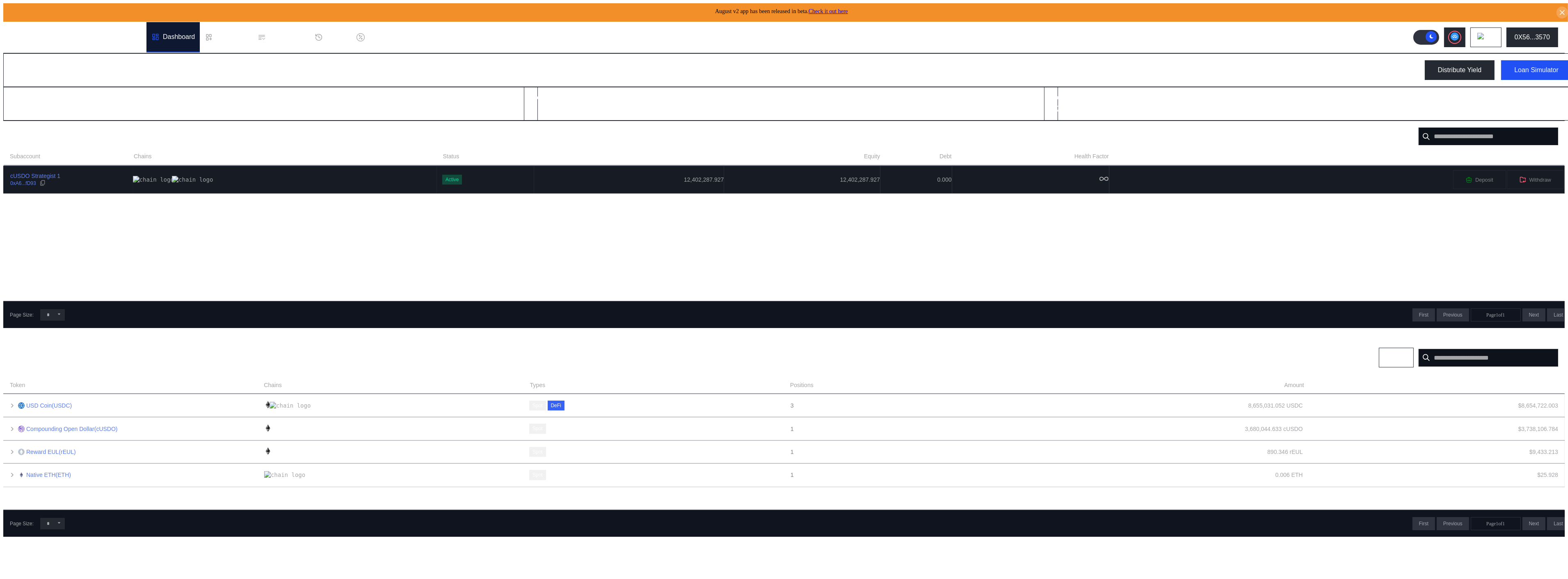
click at [437, 166] on td "Active" at bounding box center [486, 179] width 97 height 27
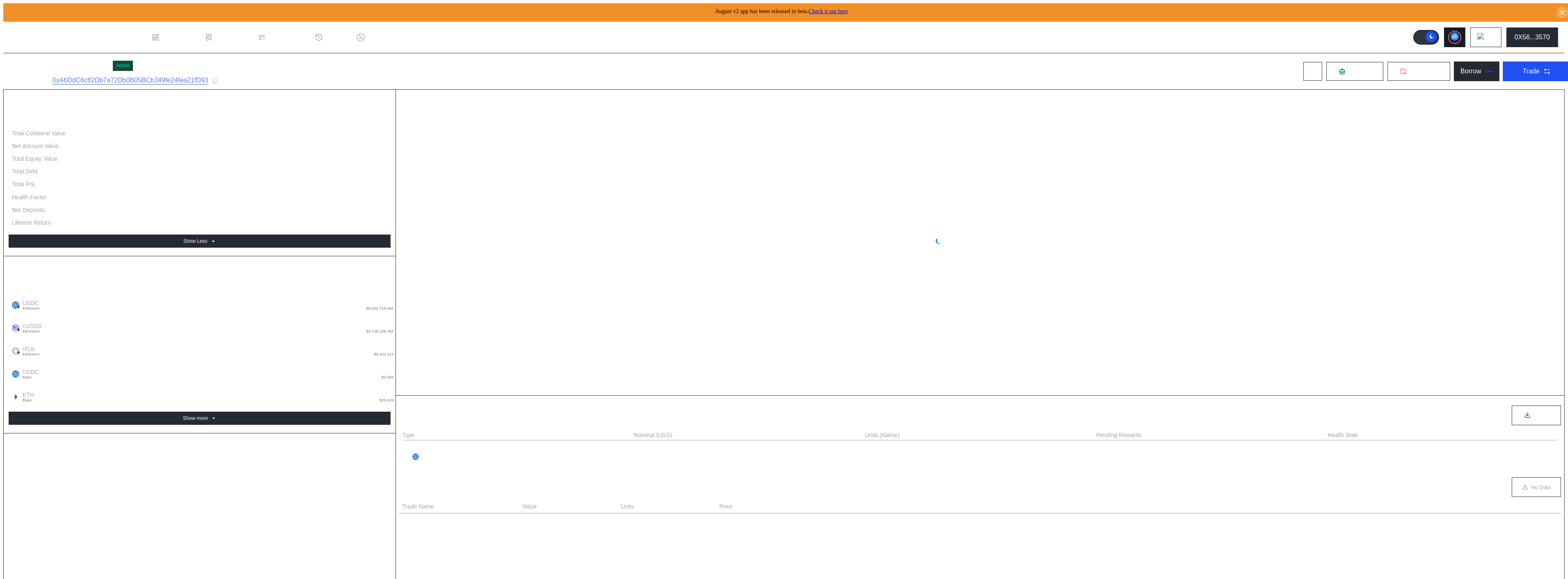
click at [1459, 32] on circle at bounding box center [1454, 36] width 8 height 8
select select "*"
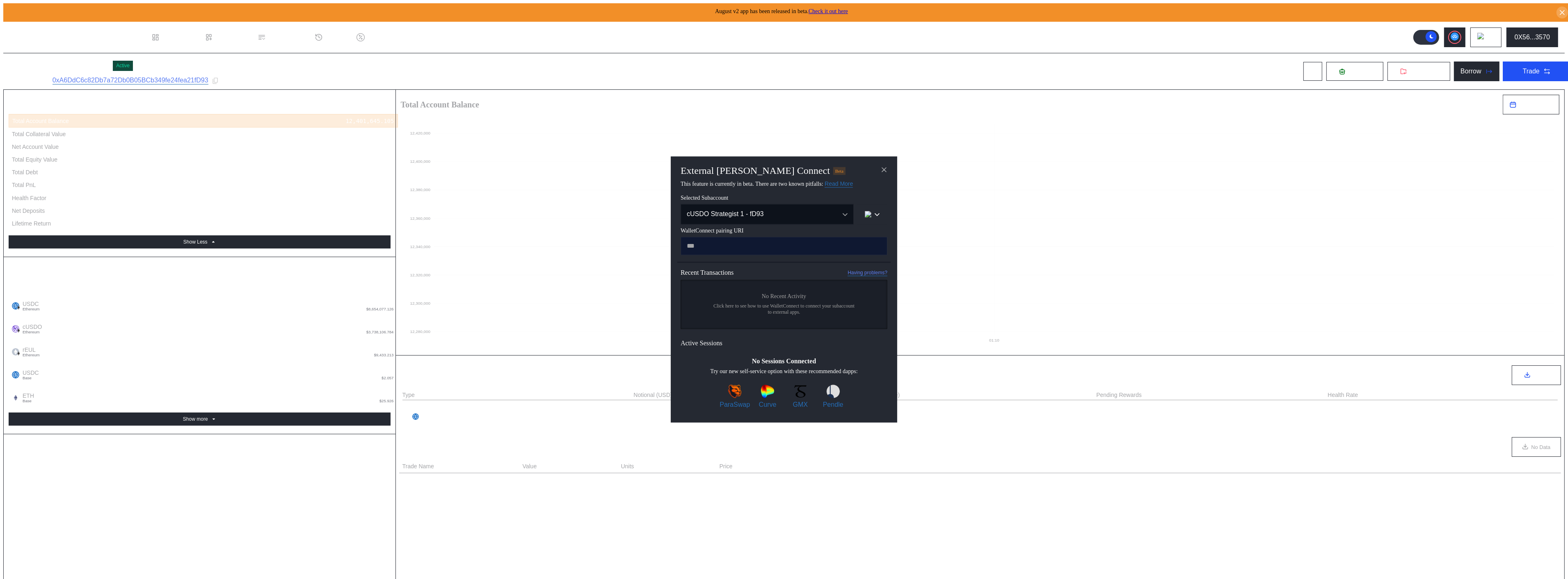
click at [727, 246] on input "modal" at bounding box center [784, 246] width 207 height 18
paste input "**********"
type input "**********"
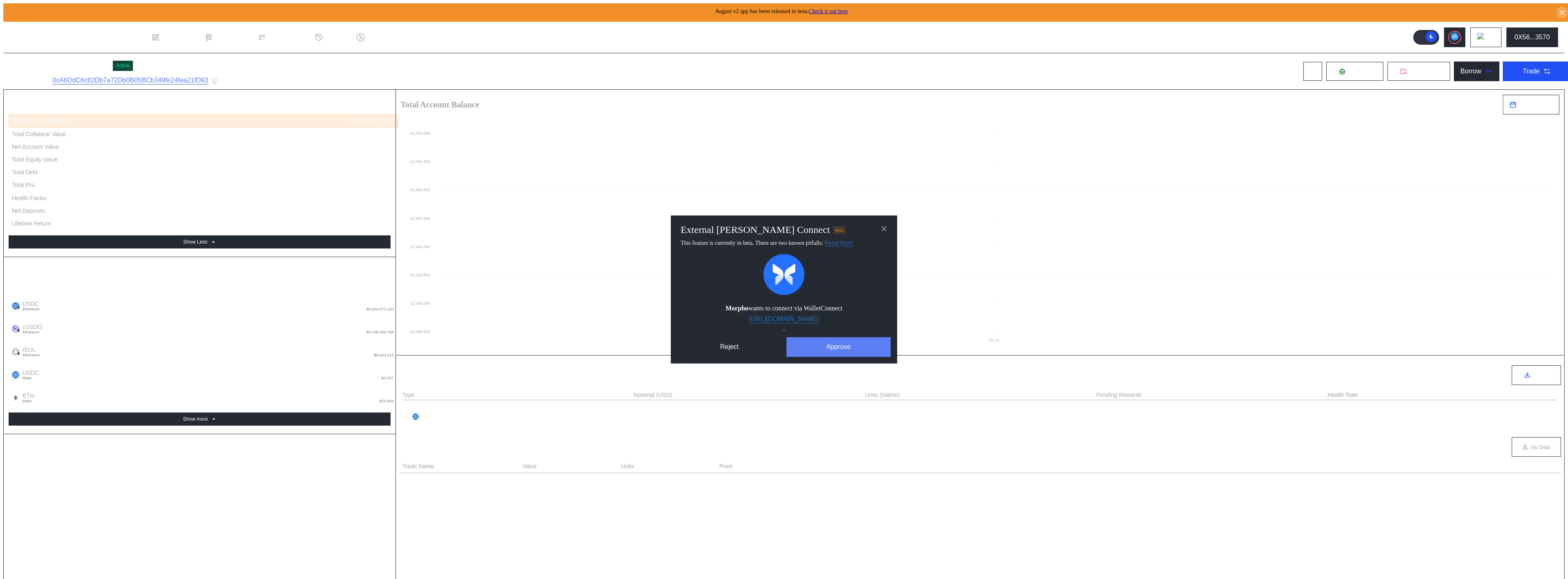
click at [859, 345] on button "Approve" at bounding box center [838, 347] width 104 height 19
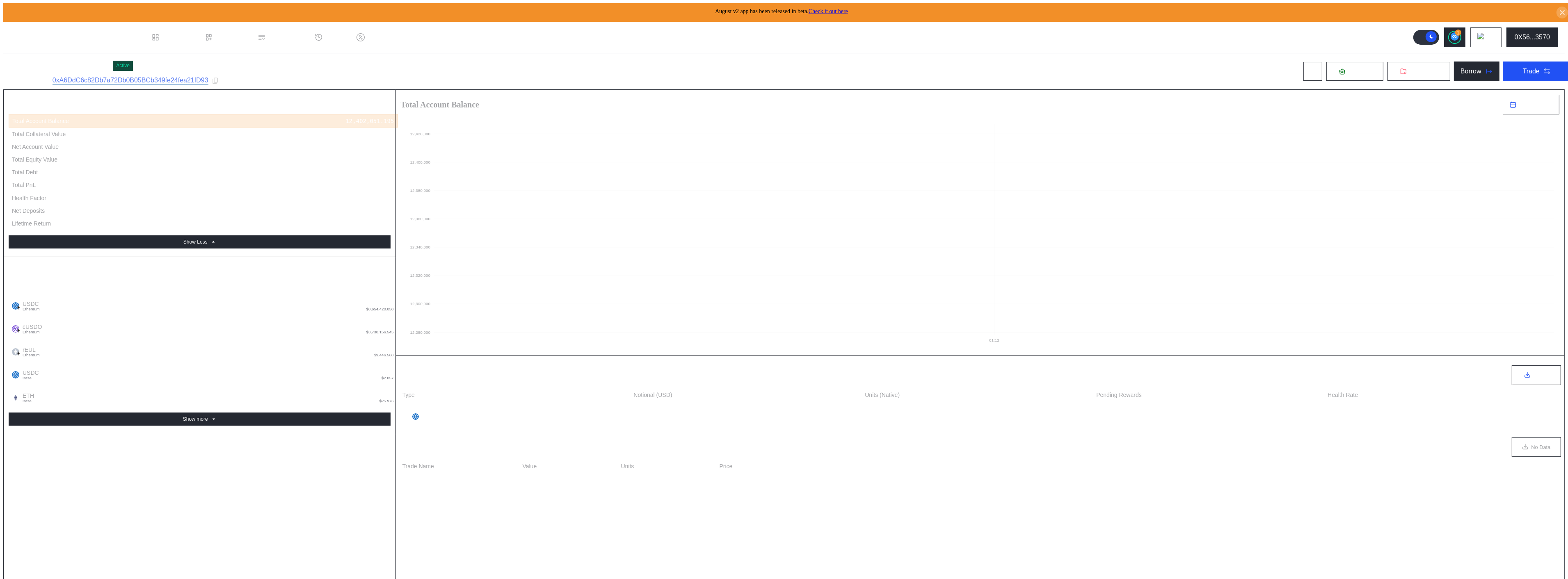
click at [290, 334] on div "Account Summary Total Account Balance 12,402,051.195 Total Collateral Value 12,…" at bounding box center [200, 345] width 392 height 510
click at [594, 508] on div "No OTC Options" at bounding box center [980, 531] width 1162 height 116
click at [1461, 30] on div "1" at bounding box center [1458, 33] width 6 height 6
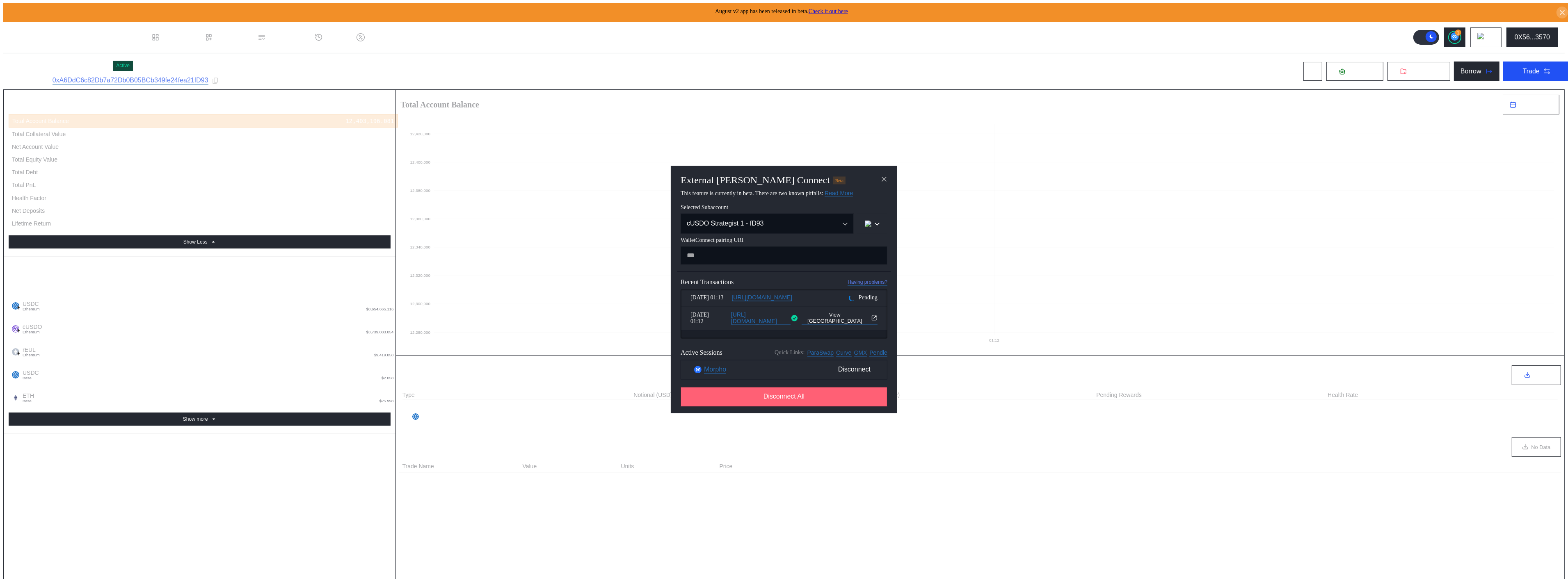
click at [762, 398] on button "Disconnect All" at bounding box center [784, 397] width 207 height 19
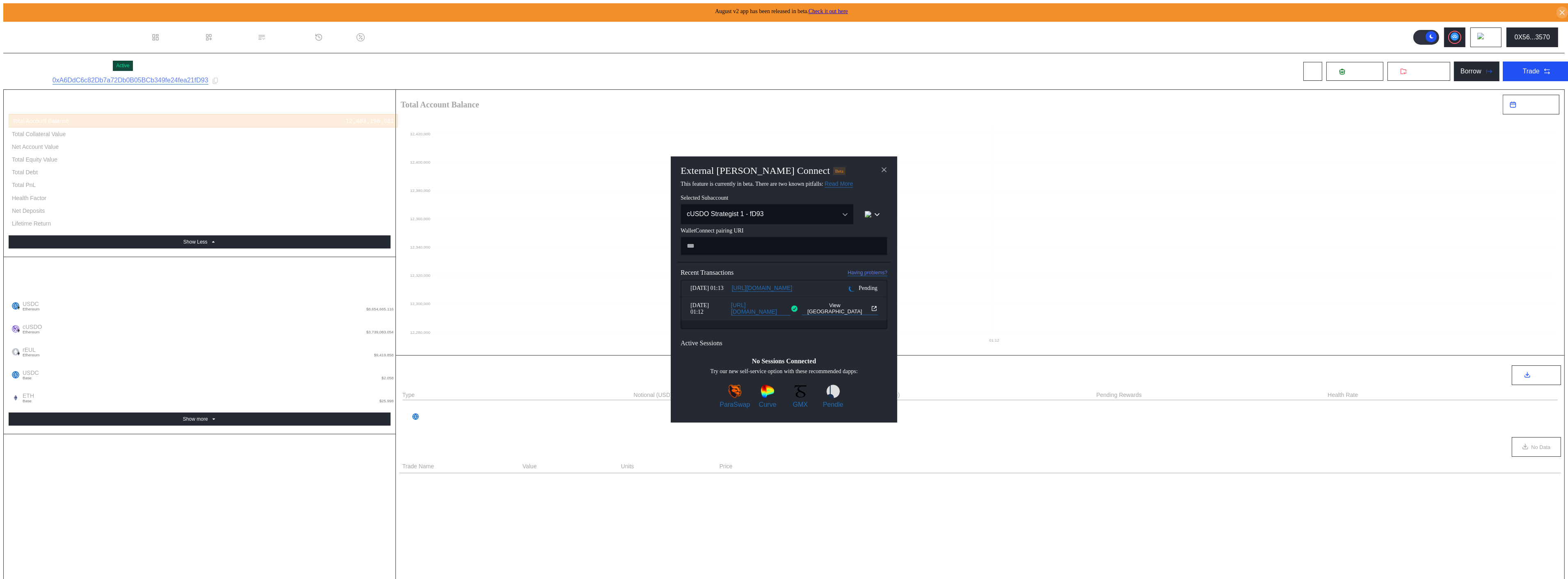
click at [866, 285] on div "Pending" at bounding box center [863, 288] width 29 height 7
click at [891, 173] on button "close modal" at bounding box center [884, 170] width 13 height 13
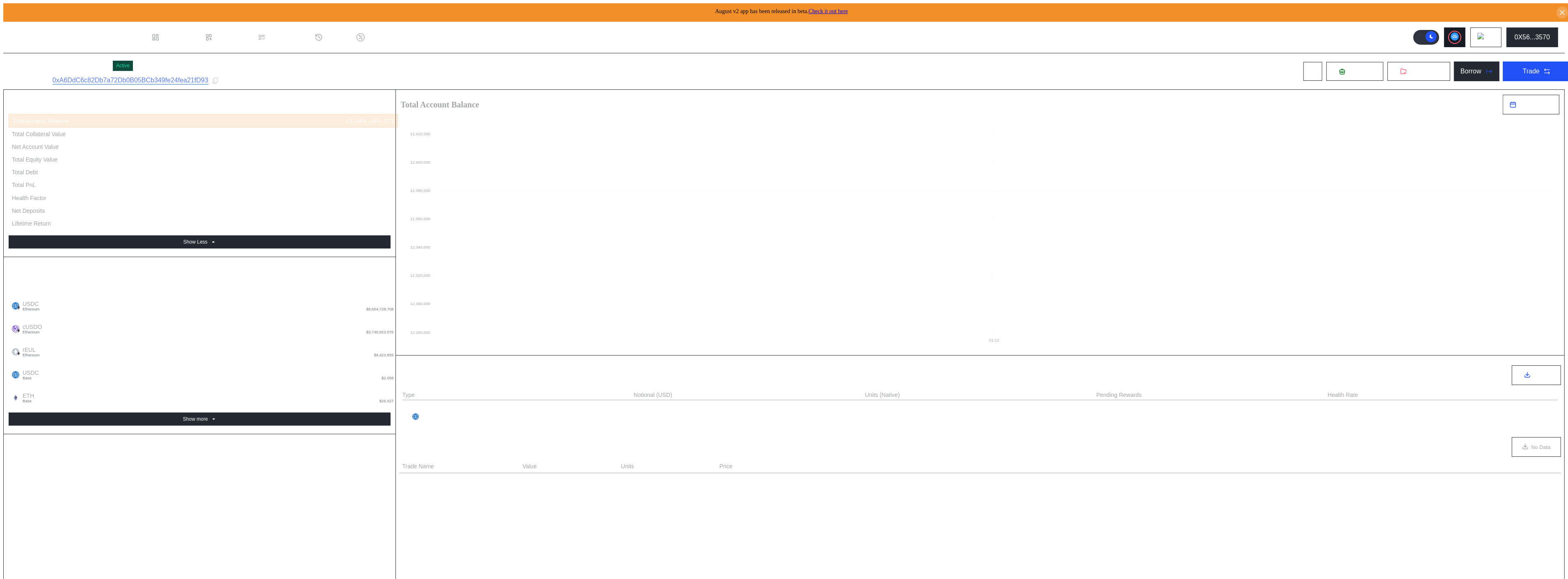
click at [1459, 32] on circle at bounding box center [1454, 36] width 8 height 8
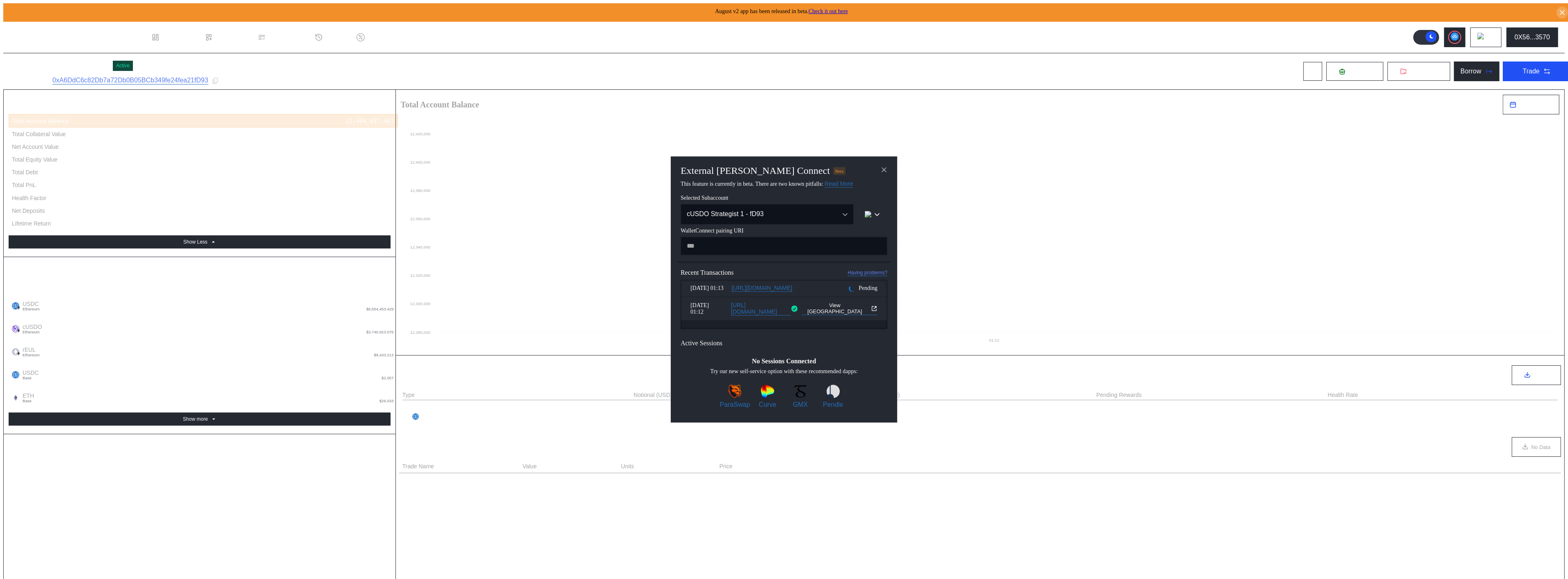
paste input "**********"
type input "**********"
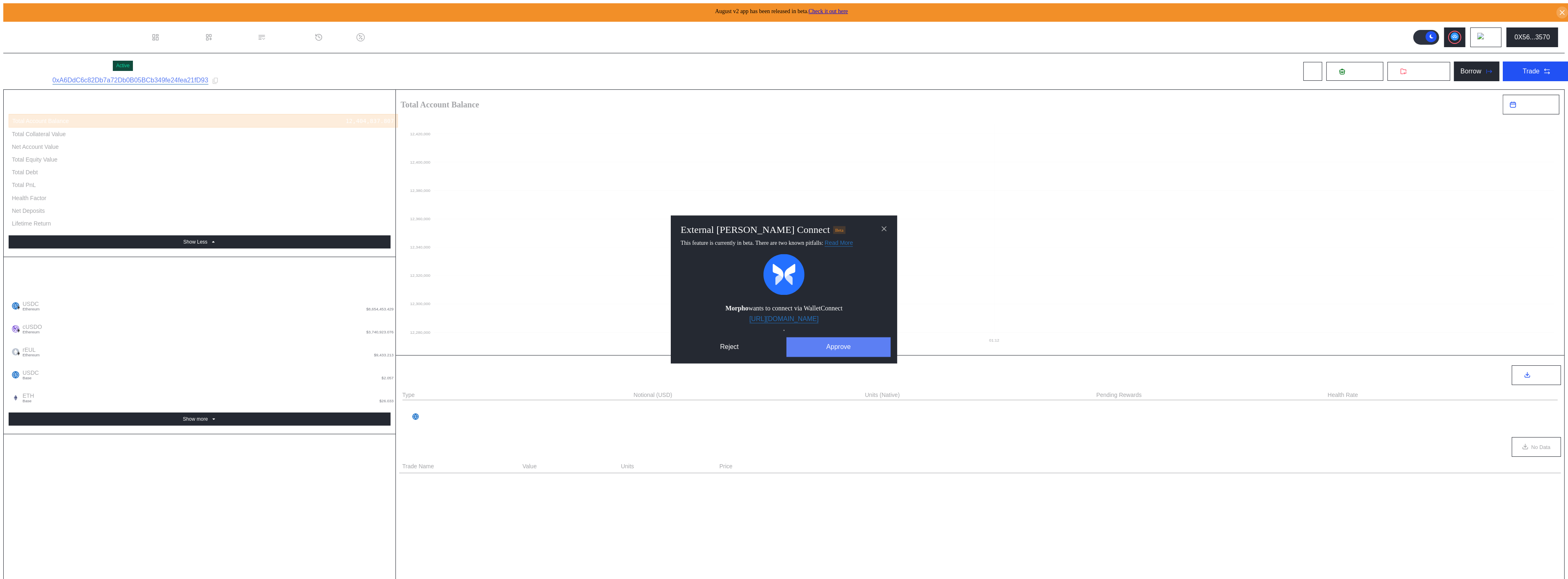
click at [822, 341] on button "Approve" at bounding box center [838, 347] width 104 height 19
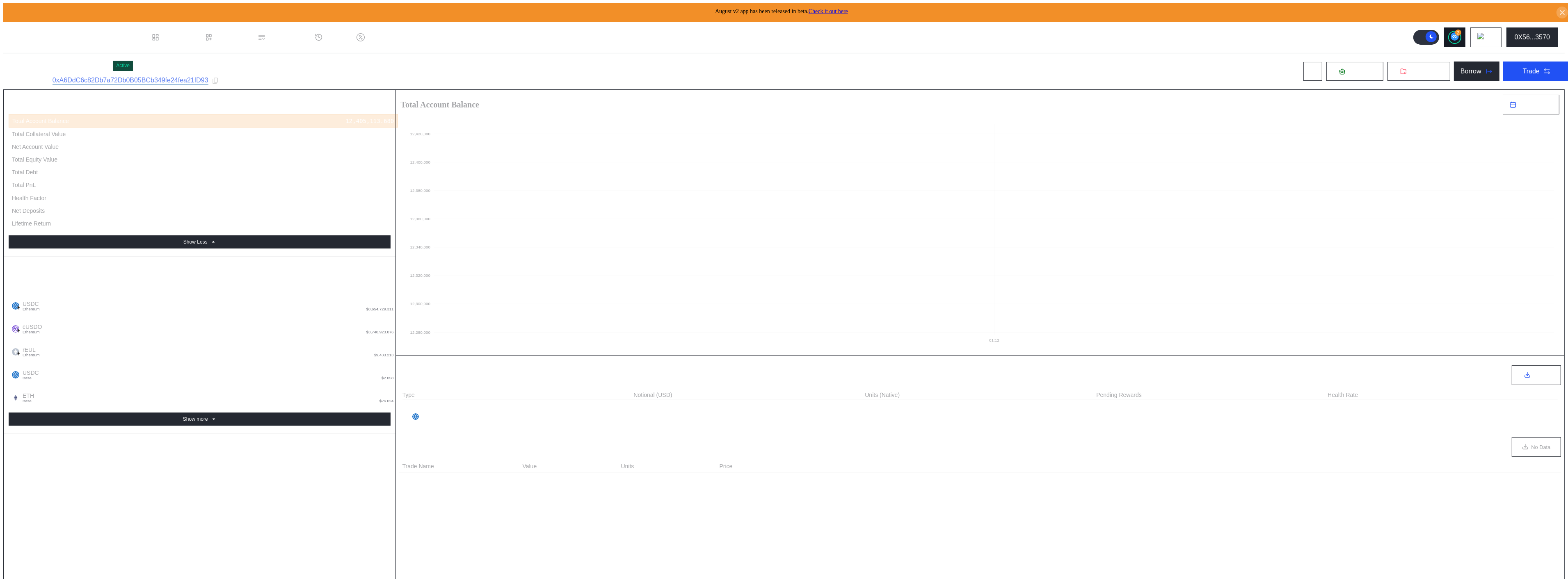
click at [1457, 35] on icon at bounding box center [1454, 36] width 5 height 3
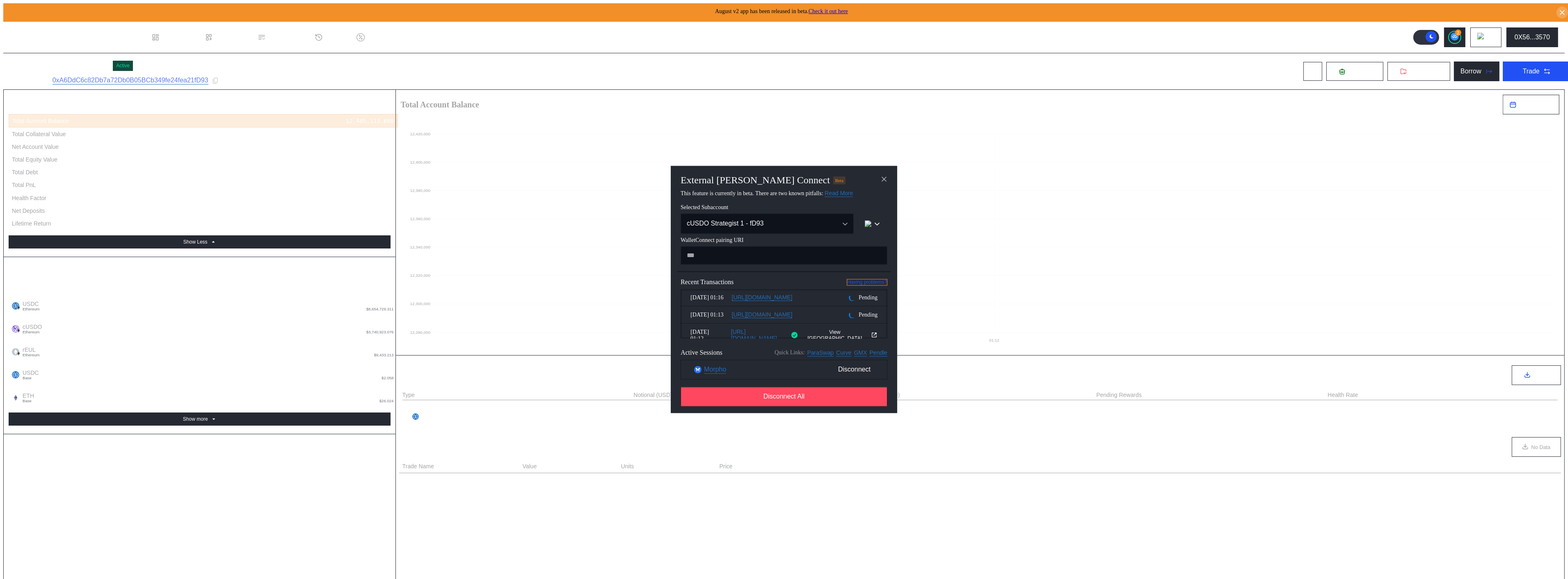
click at [867, 285] on link "Having problems?" at bounding box center [867, 282] width 41 height 7
